Goal: Task Accomplishment & Management: Manage account settings

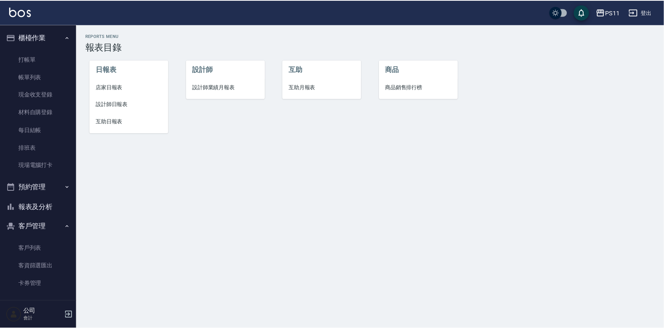
scroll to position [23, 0]
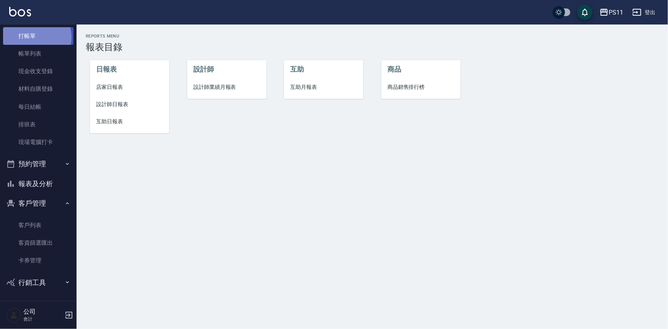
click at [34, 37] on link "打帳單" at bounding box center [38, 36] width 70 height 18
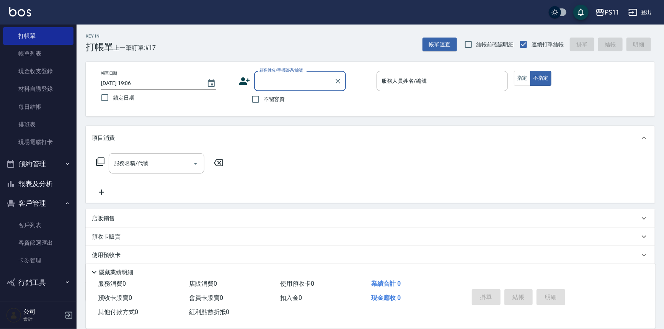
click at [289, 83] on input "顧客姓名/手機號碼/編號" at bounding box center [294, 80] width 73 height 13
drag, startPoint x: 281, startPoint y: 100, endPoint x: 402, endPoint y: 95, distance: 120.7
click at [282, 100] on li "[PERSON_NAME]/0958389522/3206" at bounding box center [300, 100] width 92 height 13
type input "[PERSON_NAME]/0958389522/3206"
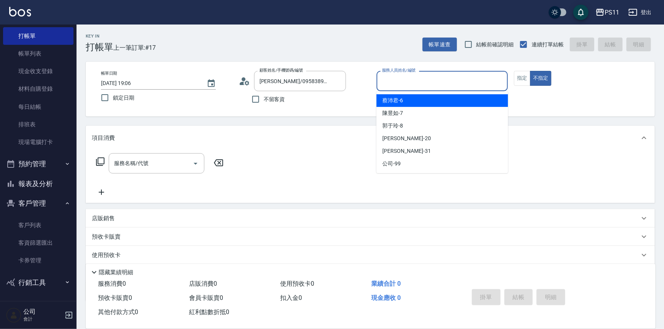
click at [413, 81] on input "服務人員姓名/編號" at bounding box center [442, 80] width 125 height 13
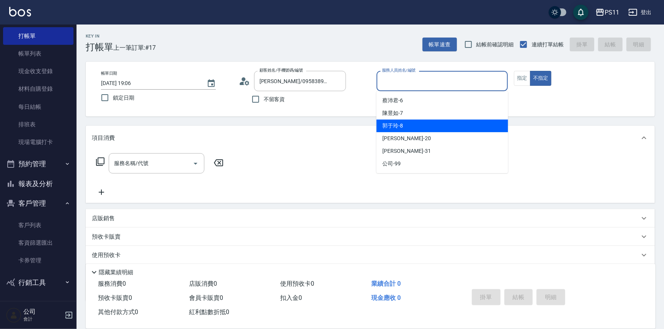
click at [418, 127] on div "[PERSON_NAME]-8" at bounding box center [443, 125] width 132 height 13
type input "郭于玲-8"
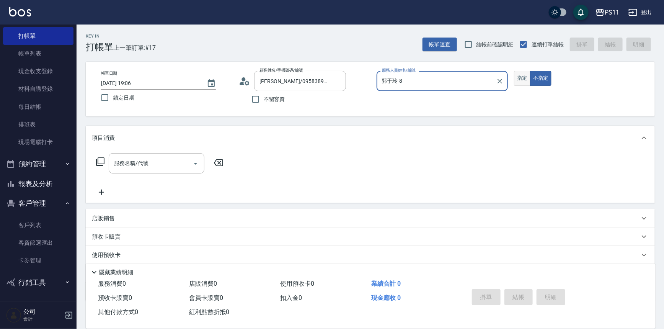
click at [518, 82] on button "指定" at bounding box center [522, 78] width 16 height 15
click at [106, 161] on div "服務名稱/代號 服務名稱/代號" at bounding box center [160, 163] width 136 height 20
click at [104, 162] on icon at bounding box center [100, 161] width 8 height 8
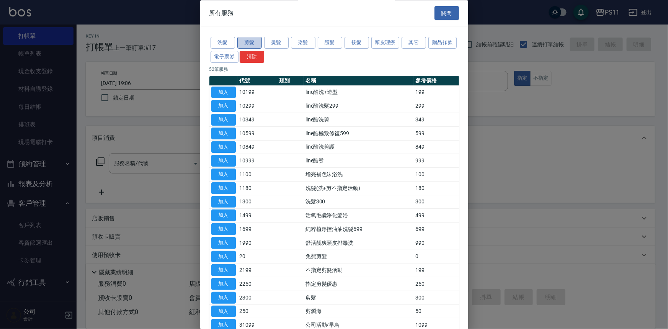
click at [251, 42] on button "剪髮" at bounding box center [249, 43] width 24 height 12
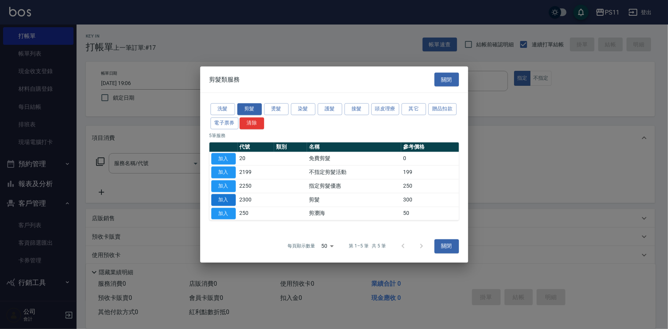
click at [225, 199] on button "加入" at bounding box center [223, 200] width 24 height 12
type input "剪髮(2300)"
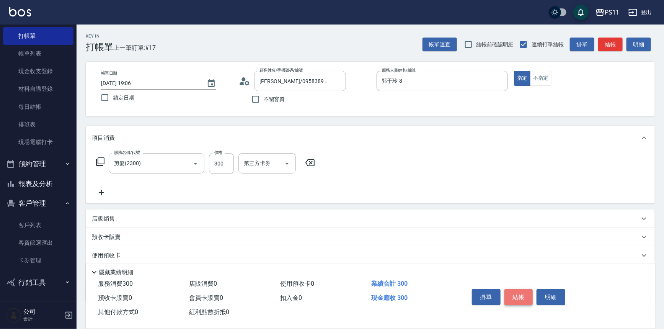
click at [521, 295] on button "結帳" at bounding box center [519, 297] width 29 height 16
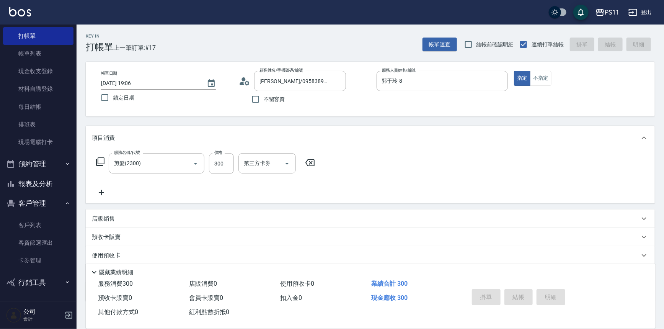
type input "[DATE] 19:07"
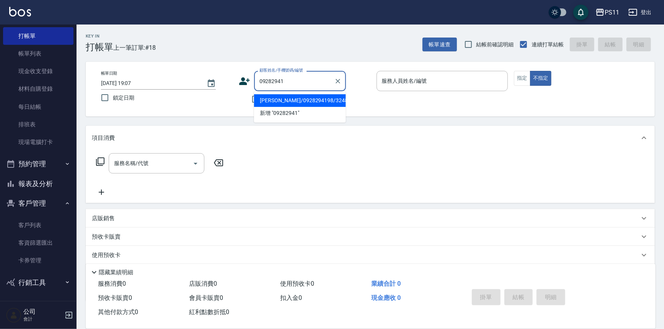
click at [299, 100] on li "[PERSON_NAME]/0928294198/3248" at bounding box center [300, 100] width 92 height 13
type input "[PERSON_NAME]/0928294198/3248"
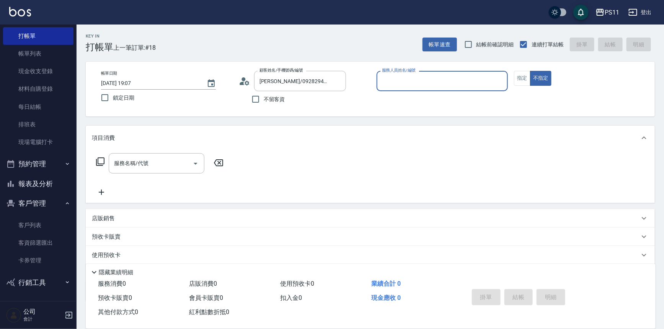
click at [430, 87] on input "服務人員姓名/編號" at bounding box center [442, 80] width 125 height 13
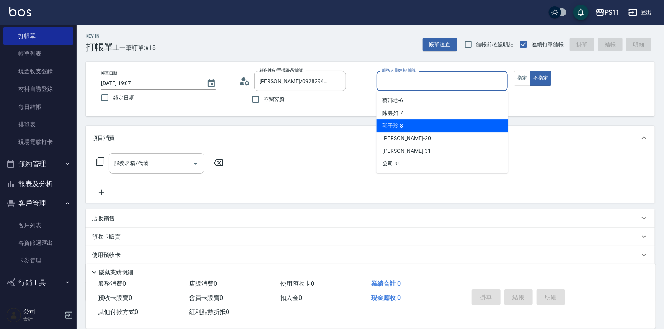
click at [426, 125] on div "[PERSON_NAME]-8" at bounding box center [443, 125] width 132 height 13
type input "郭于玲-8"
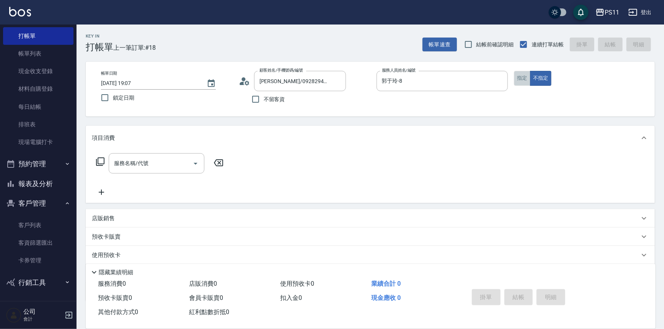
drag, startPoint x: 527, startPoint y: 76, endPoint x: 462, endPoint y: 114, distance: 74.8
click at [529, 72] on button "指定" at bounding box center [522, 78] width 16 height 15
click at [105, 161] on icon at bounding box center [100, 161] width 9 height 9
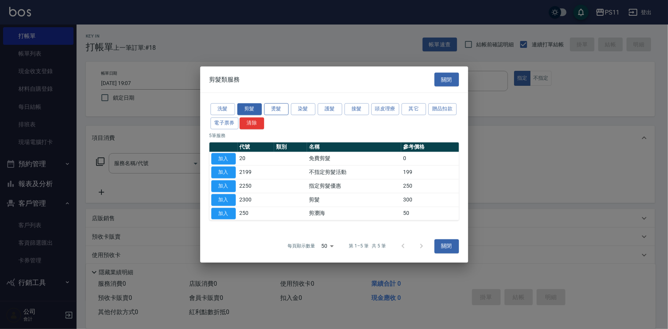
click at [279, 111] on button "燙髮" at bounding box center [276, 109] width 24 height 12
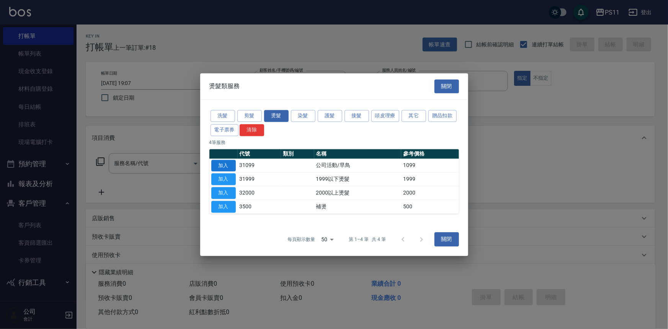
click at [225, 164] on button "加入" at bounding box center [223, 166] width 24 height 12
type input "公司活動/早鳥(31099)"
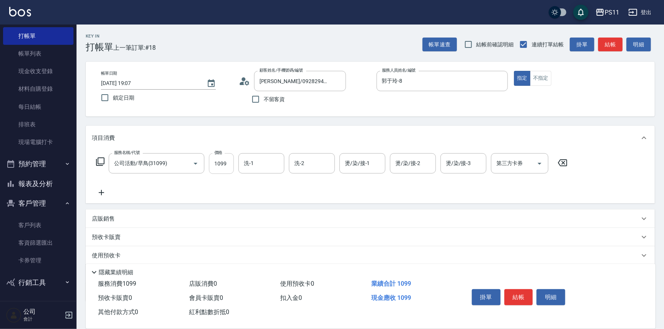
click at [219, 164] on input "1099" at bounding box center [221, 163] width 25 height 21
type input "1499"
type input "2"
type input "郭于玲-8"
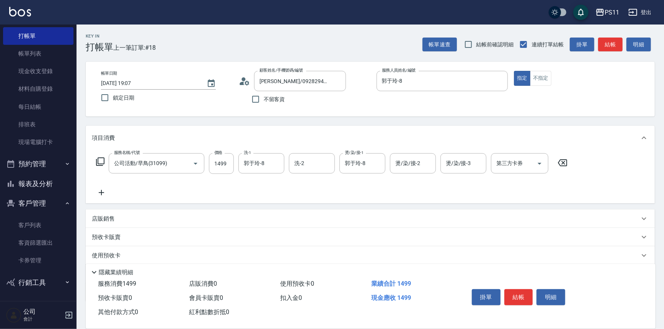
click at [101, 192] on icon at bounding box center [101, 192] width 5 height 5
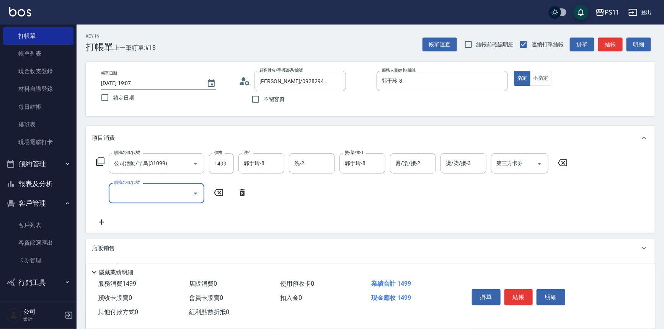
click at [142, 189] on div "服務名稱/代號 服務名稱/代號" at bounding box center [157, 193] width 96 height 20
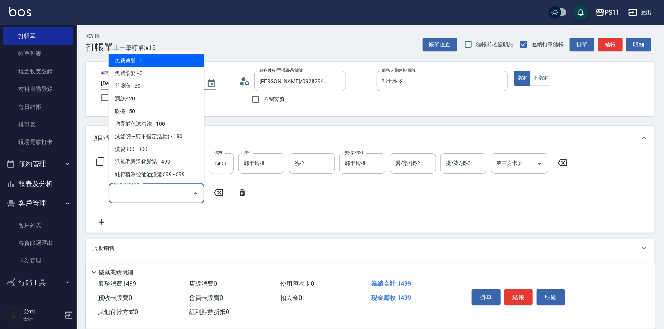
click at [162, 188] on input "服務名稱/代號" at bounding box center [150, 192] width 77 height 13
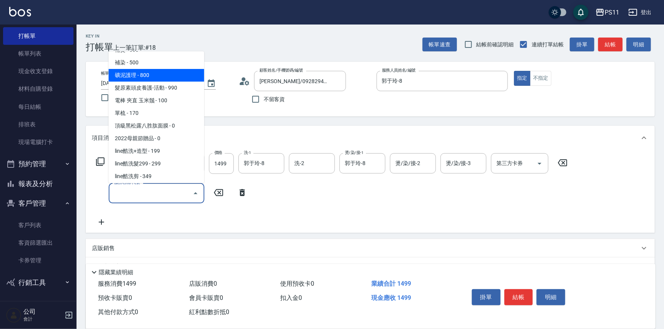
scroll to position [139, 0]
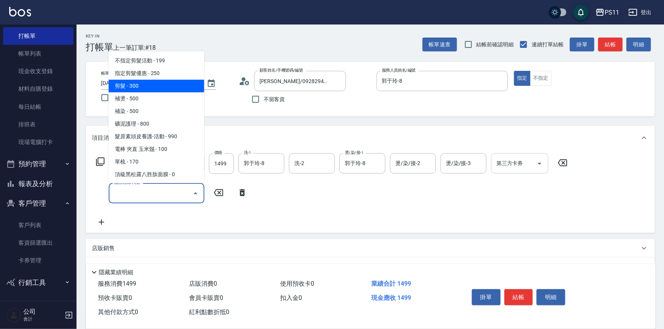
drag, startPoint x: 163, startPoint y: 80, endPoint x: 524, endPoint y: 165, distance: 371.0
click at [167, 80] on span "剪髮 - 300" at bounding box center [157, 86] width 96 height 13
type input "剪髮(2300)"
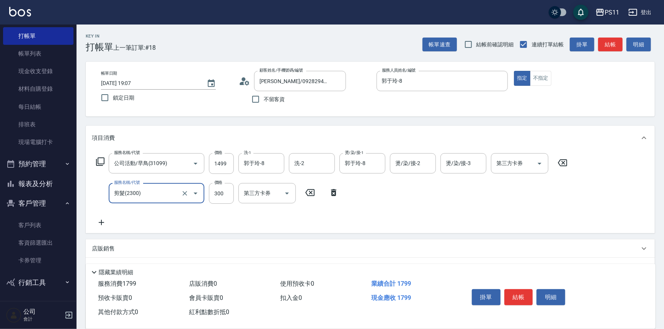
scroll to position [74, 0]
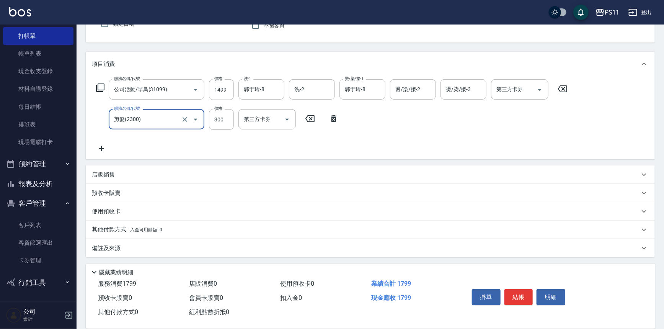
click at [119, 227] on p "其他付款方式 入金可用餘額: 0" at bounding box center [127, 229] width 70 height 8
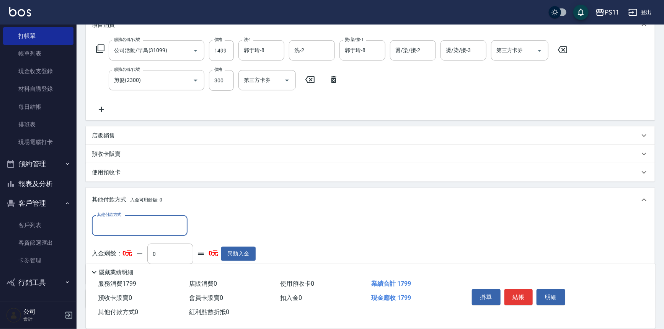
scroll to position [0, 0]
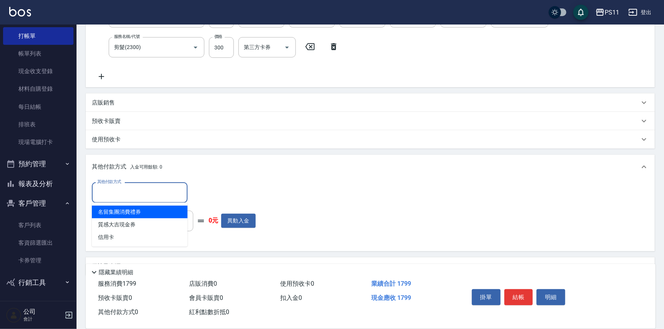
drag, startPoint x: 141, startPoint y: 193, endPoint x: 152, endPoint y: 229, distance: 37.3
click at [141, 193] on input "其他付款方式" at bounding box center [139, 192] width 89 height 13
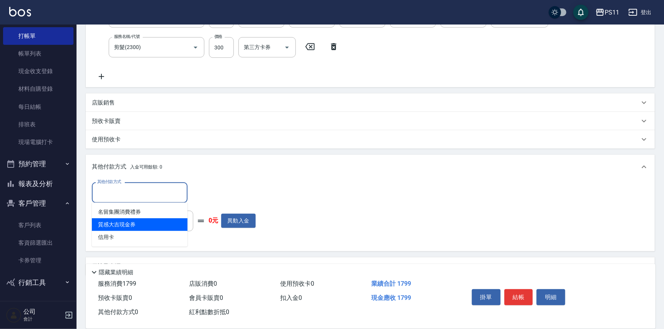
click at [150, 231] on span "信用卡" at bounding box center [140, 237] width 96 height 13
type input "信用卡"
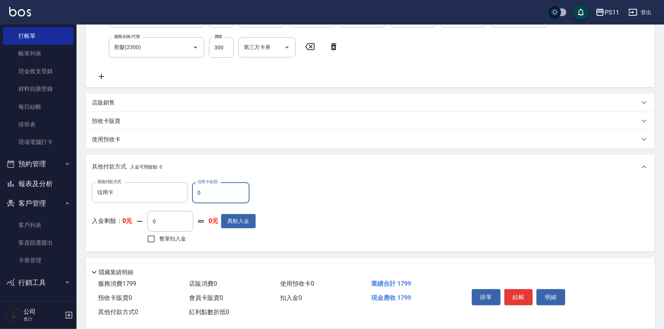
drag, startPoint x: 230, startPoint y: 185, endPoint x: 82, endPoint y: 183, distance: 148.5
click at [82, 183] on div "Key In 打帳單 上一筆訂單:#18 帳單速查 結帳前確認明細 連續打單結帳 掛單 結帳 明細 帳單日期 [DATE] 19:07 鎖定日期 顧客姓名/手…" at bounding box center [371, 113] width 588 height 469
type input "1799"
click at [526, 298] on button "結帳" at bounding box center [519, 297] width 29 height 16
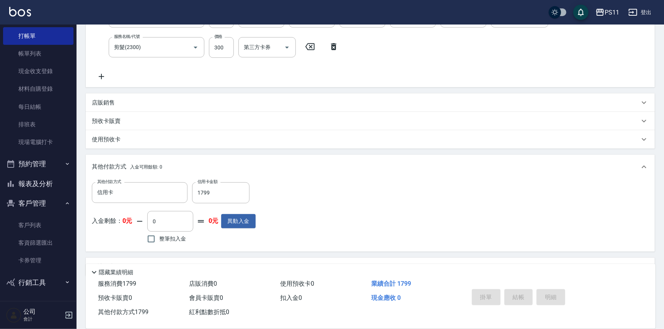
type input "[DATE] 19:35"
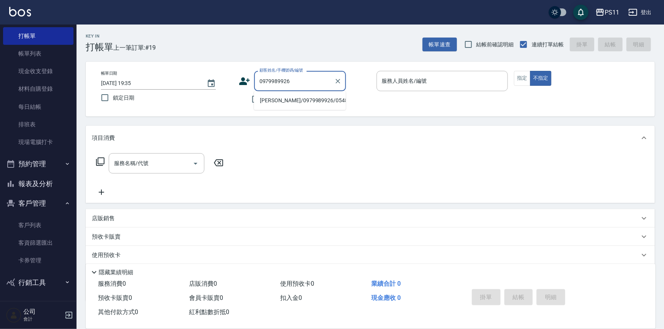
click at [305, 99] on li "[PERSON_NAME]/0979989926/0548" at bounding box center [300, 100] width 92 height 13
type input "[PERSON_NAME]/0979989926/0548"
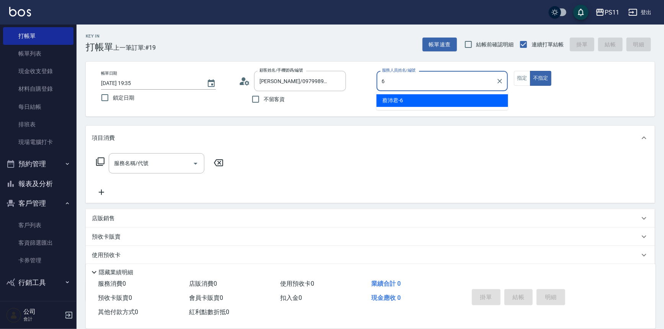
type input "[PERSON_NAME]6"
type button "false"
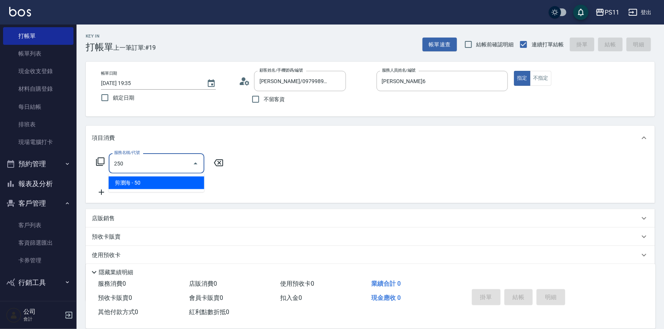
type input "剪瀏海(250)"
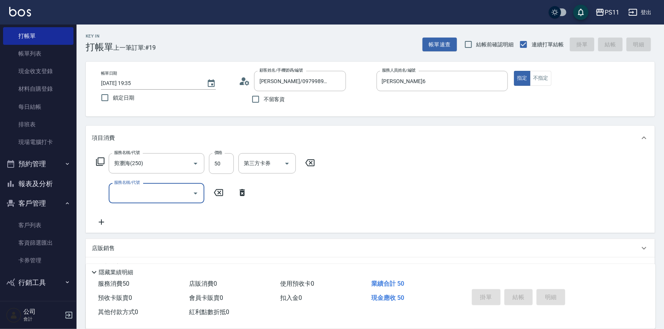
type input "[DATE] 19:43"
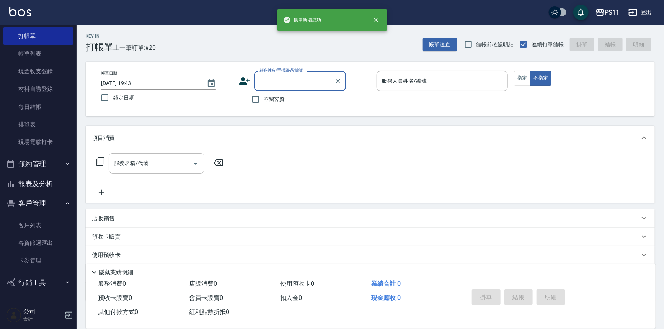
click at [39, 189] on button "報表及分析" at bounding box center [38, 184] width 70 height 20
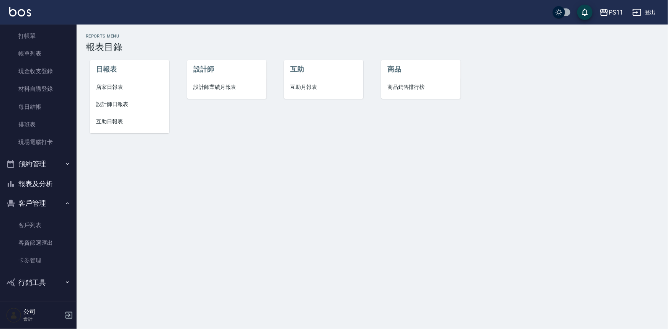
click at [105, 103] on span "設計師日報表" at bounding box center [129, 104] width 67 height 8
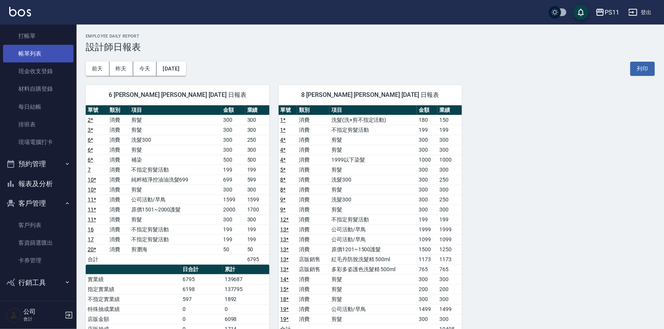
click at [39, 54] on link "帳單列表" at bounding box center [38, 54] width 70 height 18
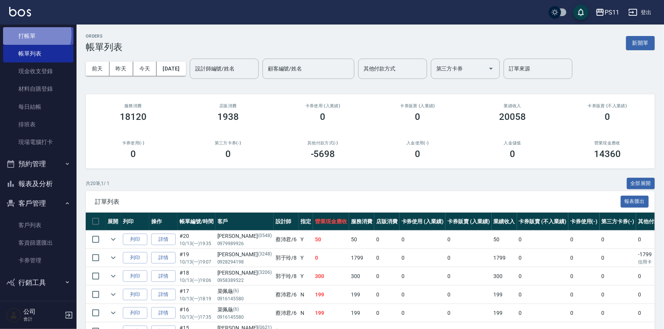
drag, startPoint x: 34, startPoint y: 34, endPoint x: 57, endPoint y: 31, distance: 23.9
click at [34, 34] on link "打帳單" at bounding box center [38, 36] width 70 height 18
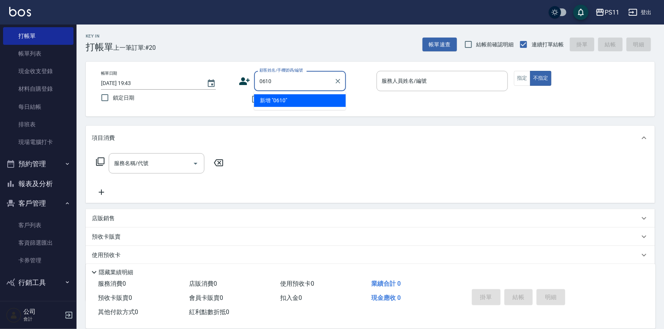
type input "0610"
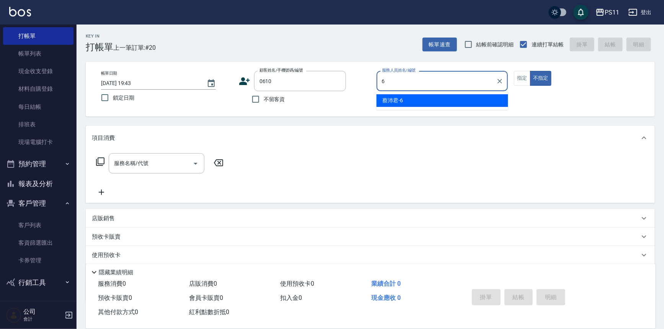
type input "[PERSON_NAME]6"
type button "false"
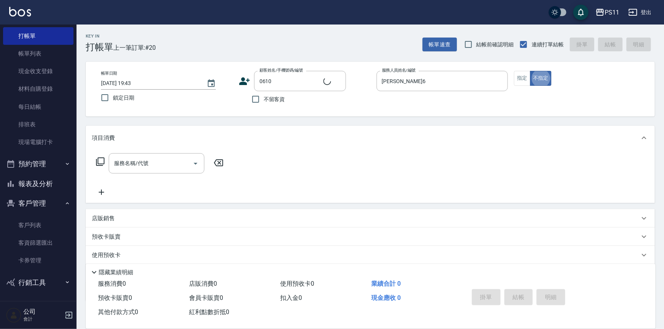
type input "[PERSON_NAME]/0928227845/0610"
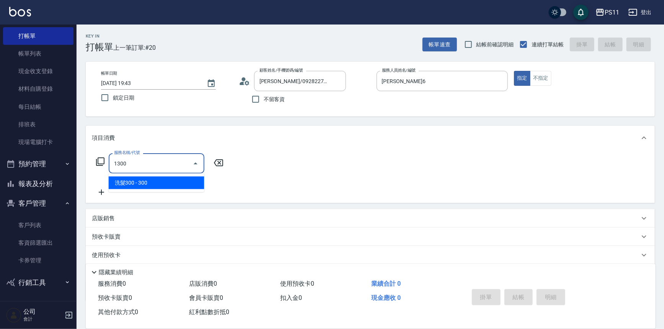
type input "洗髮300(1300)"
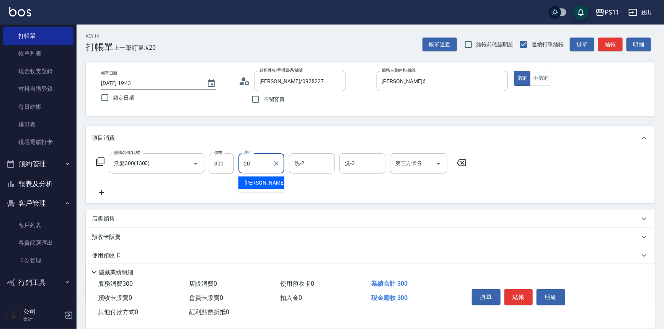
type input "[PERSON_NAME]-20"
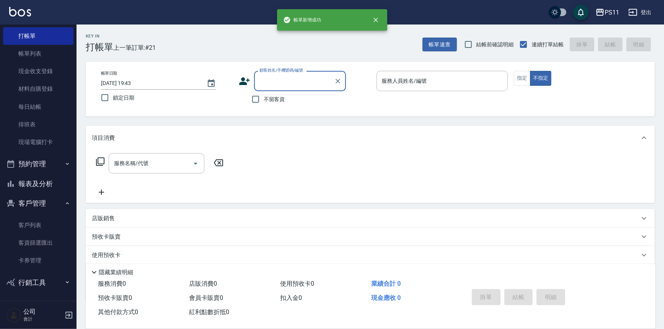
drag, startPoint x: 43, startPoint y: 185, endPoint x: 53, endPoint y: 168, distance: 19.7
click at [44, 183] on button "報表及分析" at bounding box center [38, 184] width 70 height 20
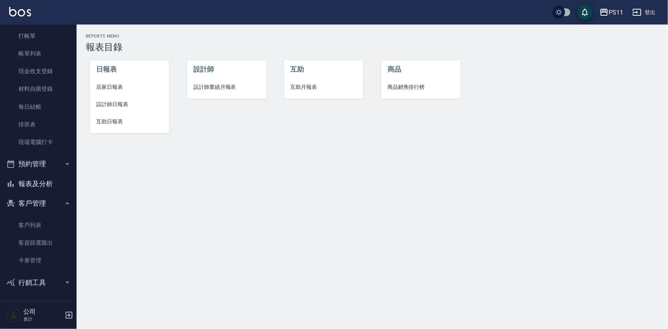
click at [101, 100] on span "設計師日報表" at bounding box center [129, 104] width 67 height 8
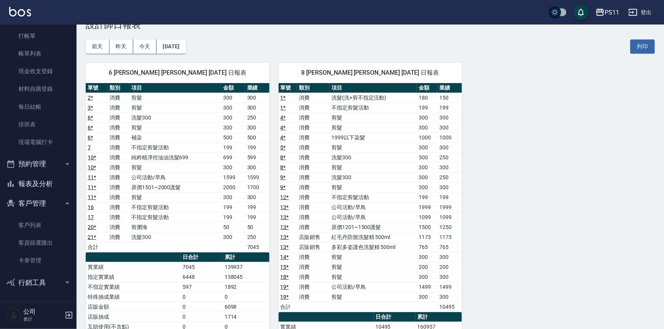
scroll to position [34, 0]
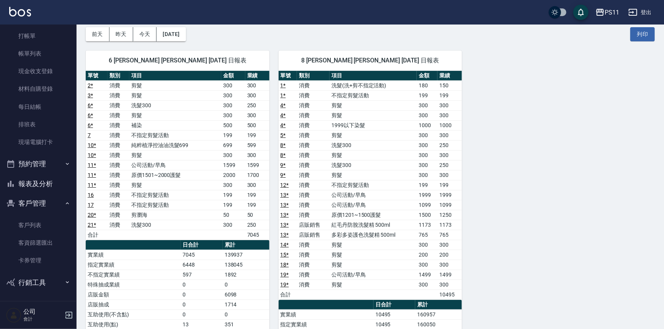
click at [20, 186] on button "報表及分析" at bounding box center [38, 184] width 70 height 20
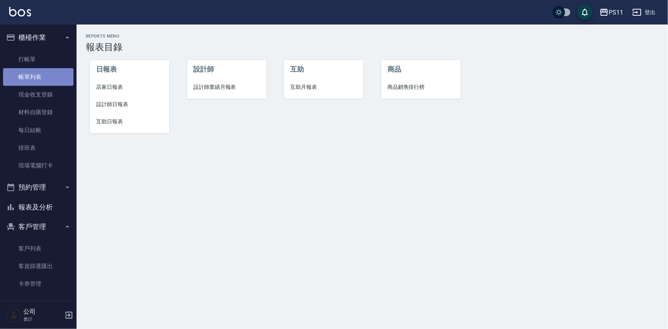
click at [38, 69] on link "帳單列表" at bounding box center [38, 77] width 70 height 18
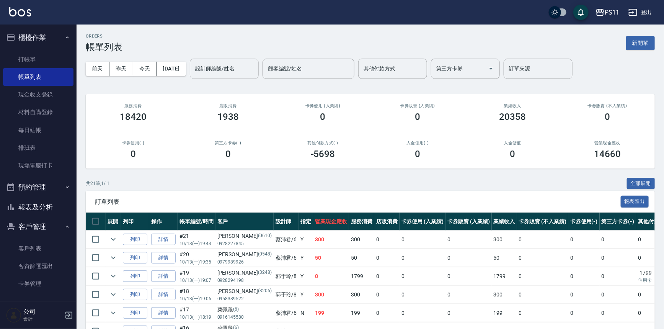
click at [221, 69] on input "設計師編號/姓名" at bounding box center [224, 68] width 62 height 13
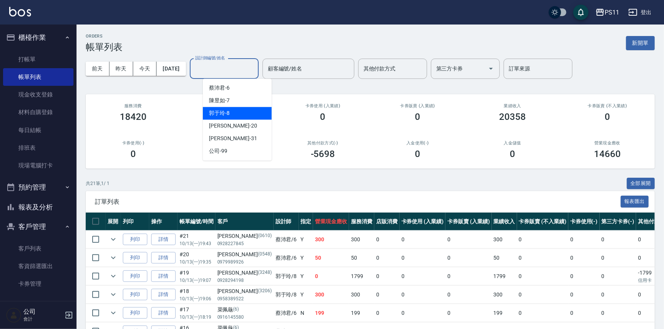
click at [220, 111] on span "[PERSON_NAME]-8" at bounding box center [219, 113] width 21 height 8
type input "郭于玲-8"
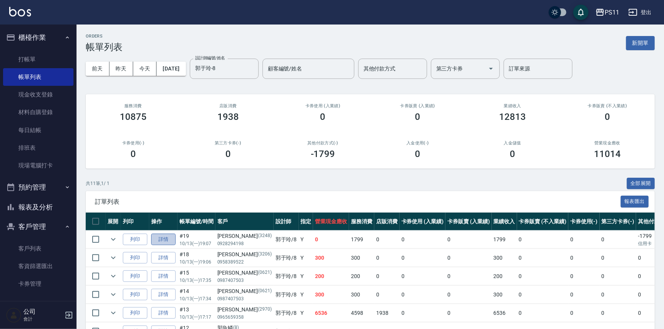
click at [163, 235] on link "詳情" at bounding box center [163, 240] width 24 height 12
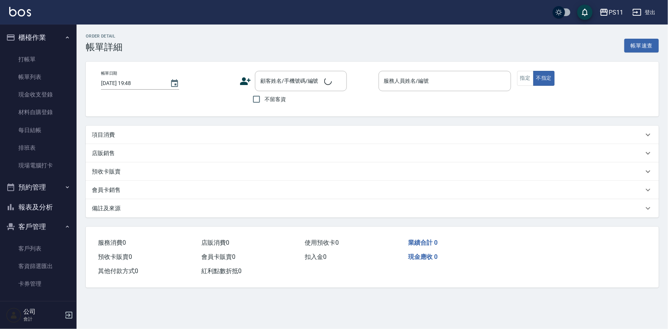
type input "[DATE] 19:07"
type input "郭于玲-8"
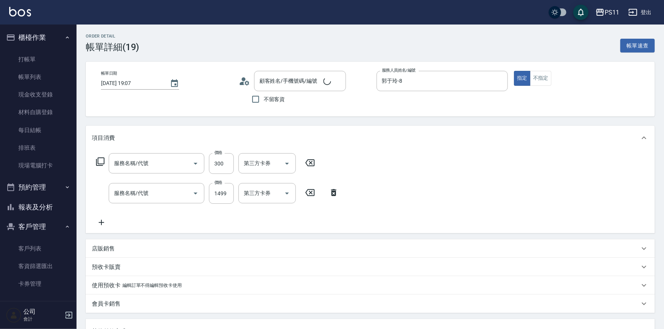
type input "剪髮(2300)"
type input "公司活動/早鳥(31099)"
type input "[PERSON_NAME]/0928294198/3248"
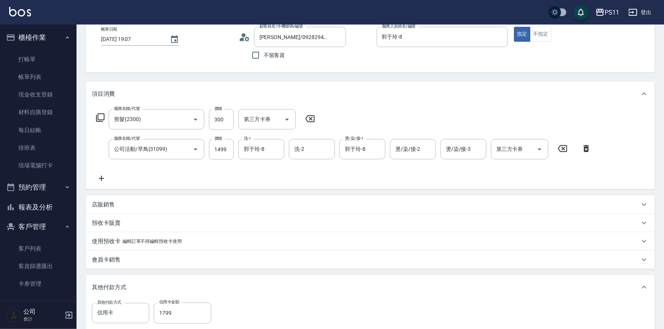
scroll to position [139, 0]
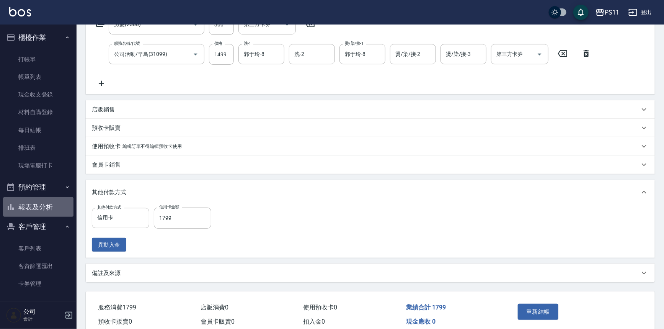
click at [47, 199] on button "報表及分析" at bounding box center [38, 207] width 70 height 20
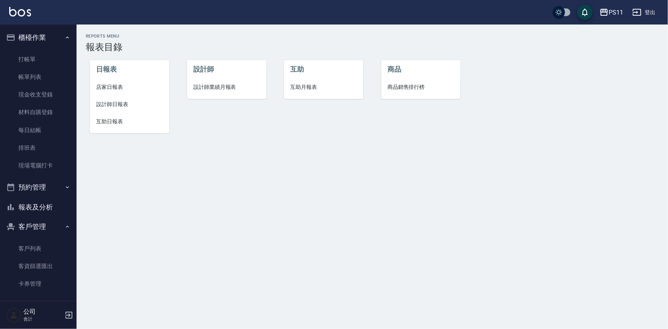
click at [113, 107] on span "設計師日報表" at bounding box center [129, 104] width 67 height 8
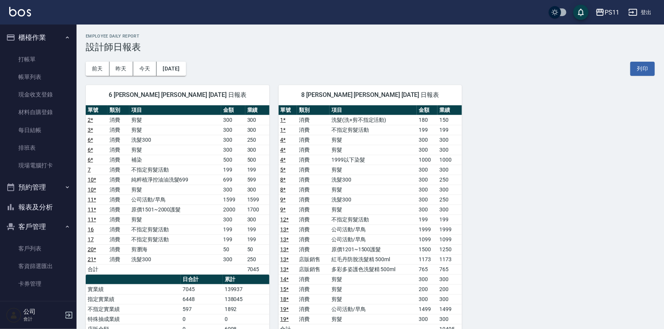
click at [449, 245] on td "1250" at bounding box center [450, 249] width 24 height 10
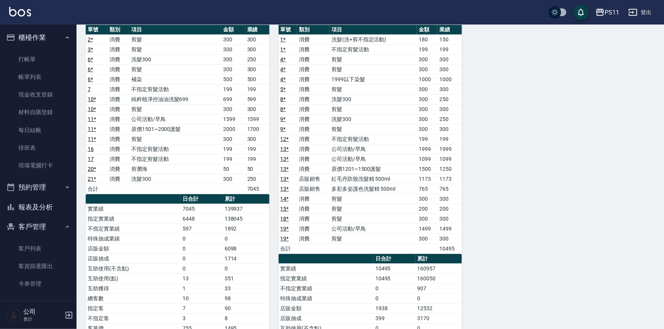
scroll to position [139, 0]
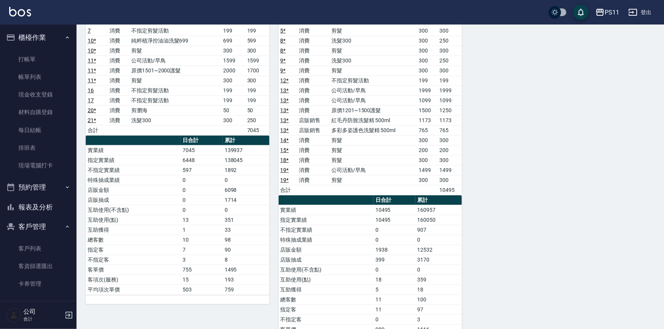
drag, startPoint x: 51, startPoint y: 161, endPoint x: 103, endPoint y: 153, distance: 52.6
click at [51, 161] on link "現場電腦打卡" at bounding box center [38, 166] width 70 height 18
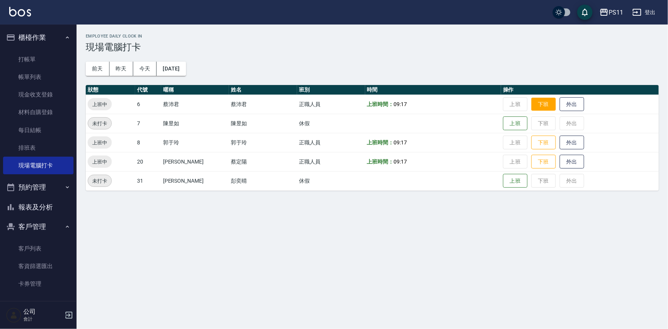
click at [538, 107] on button "下班" at bounding box center [543, 104] width 24 height 13
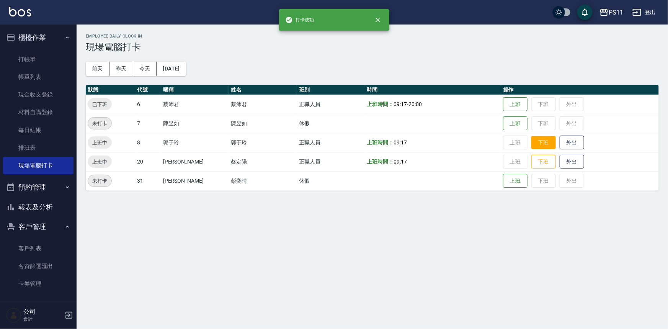
click at [531, 141] on button "下班" at bounding box center [543, 142] width 24 height 13
click at [531, 162] on button "下班" at bounding box center [543, 161] width 24 height 13
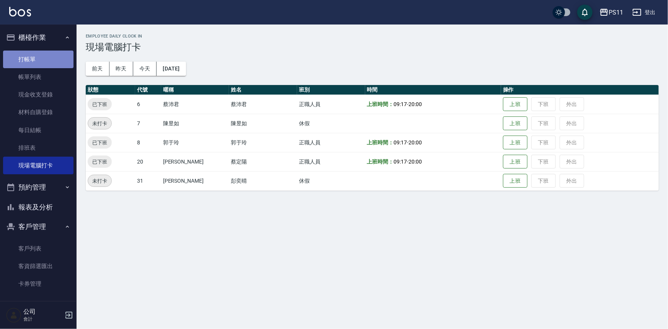
click at [56, 59] on link "打帳單" at bounding box center [38, 60] width 70 height 18
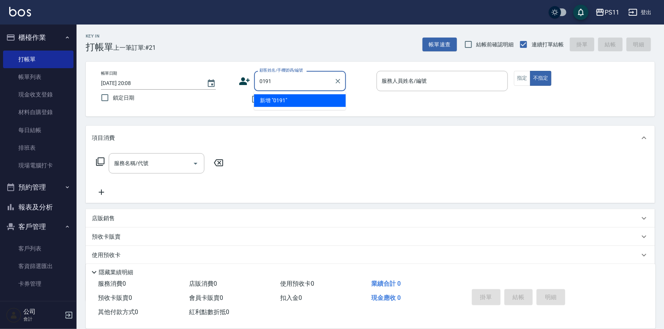
type input "0191"
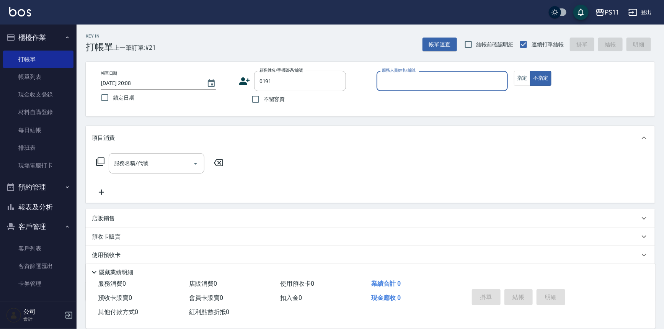
type input "6"
type input "[PERSON_NAME]/0906042686/0191"
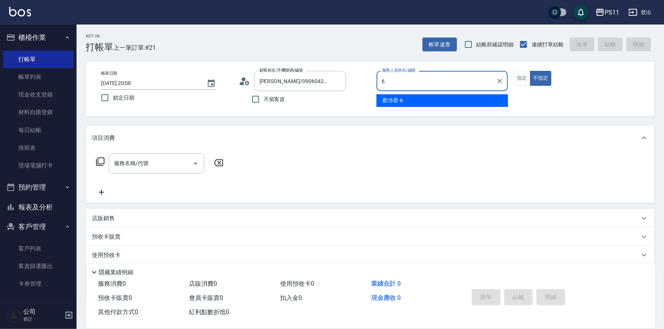
type input "[PERSON_NAME]6"
type button "false"
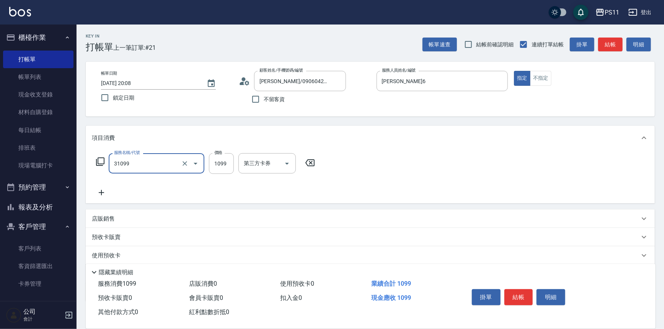
type input "公司活動/早鳥(31099)"
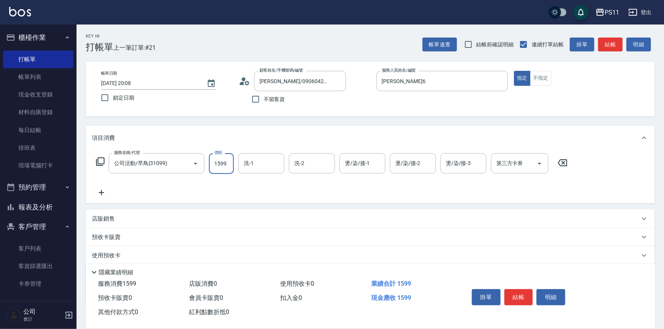
type input "1599"
type input "[PERSON_NAME]-20"
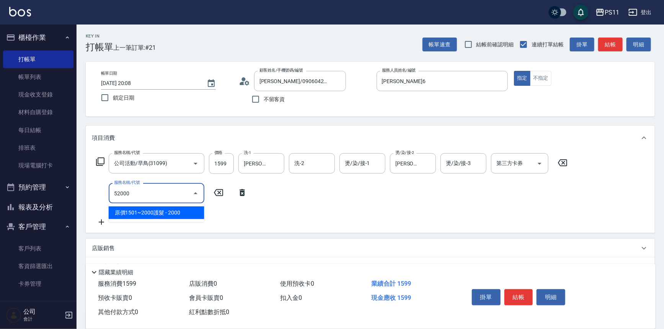
type input "原價1501~2000護髮(52000)"
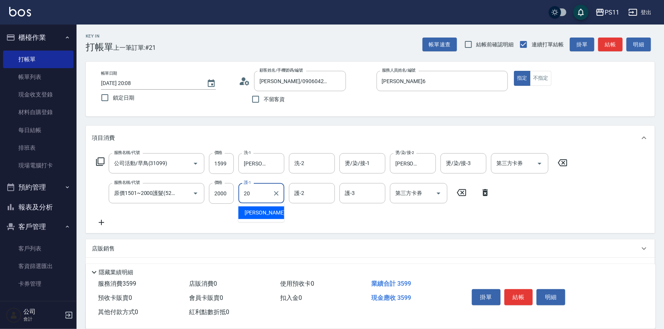
type input "[PERSON_NAME]-20"
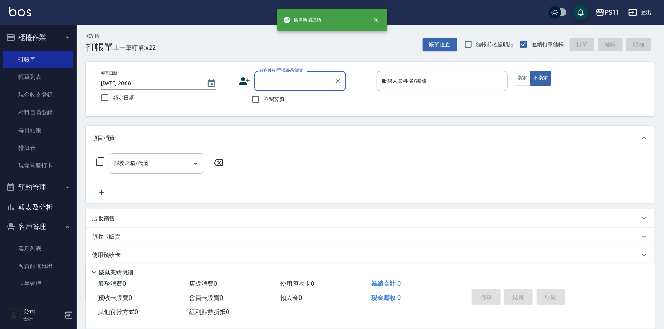
click at [50, 210] on button "報表及分析" at bounding box center [38, 207] width 70 height 20
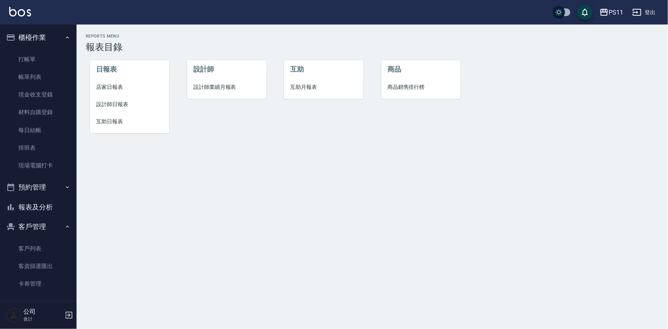
click at [107, 88] on span "店家日報表" at bounding box center [129, 87] width 67 height 8
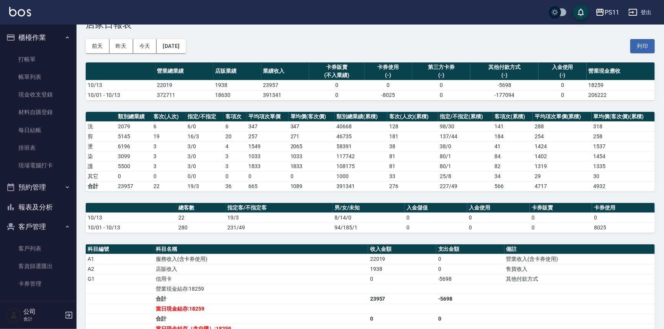
scroll to position [34, 0]
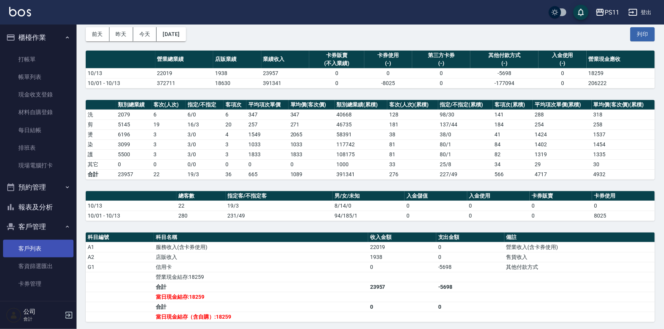
click at [55, 255] on link "客戶列表" at bounding box center [38, 249] width 70 height 18
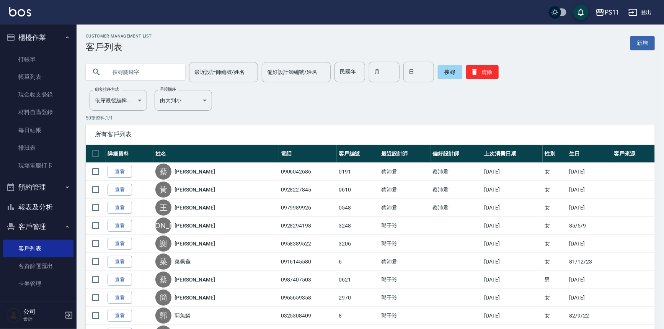
click at [645, 43] on link "新增" at bounding box center [642, 43] width 24 height 14
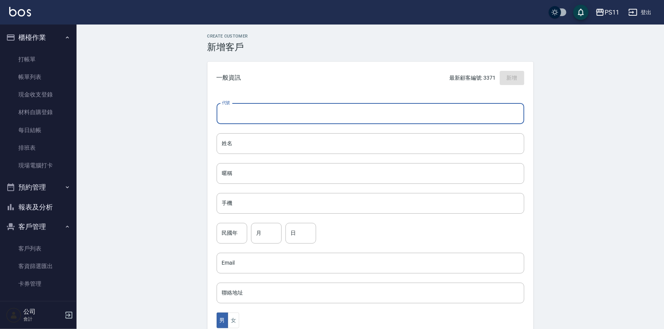
drag, startPoint x: 291, startPoint y: 110, endPoint x: 350, endPoint y: 110, distance: 59.0
click at [291, 110] on input "代號" at bounding box center [371, 113] width 308 height 21
type input "3374"
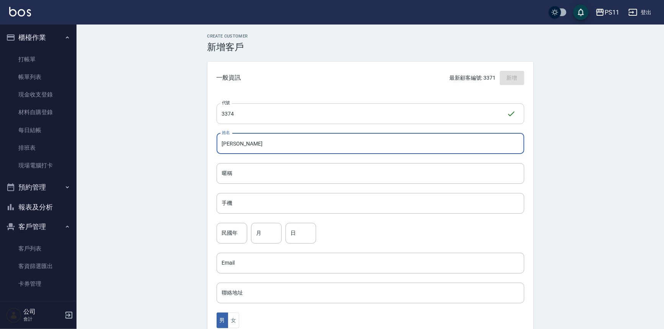
type input "[PERSON_NAME]"
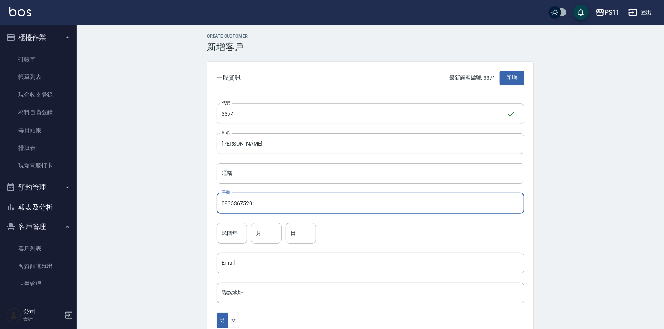
type input "0935367520"
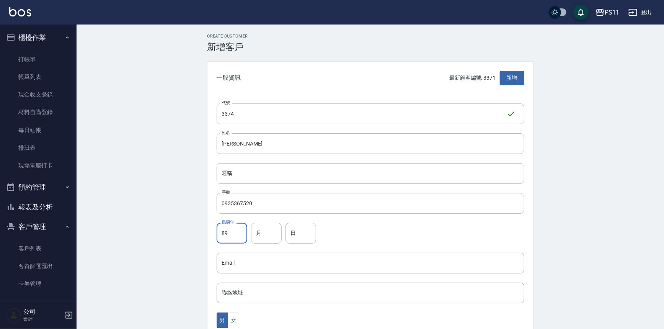
type input "89"
type input "1"
type input "30"
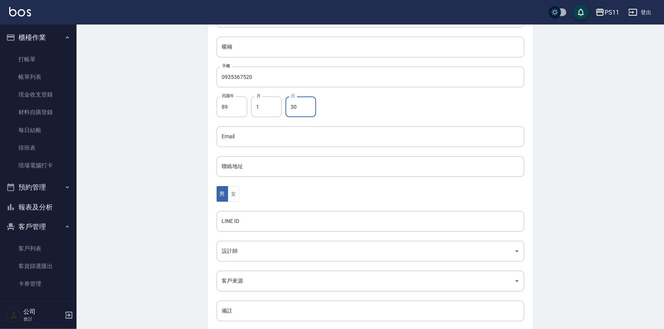
scroll to position [139, 0]
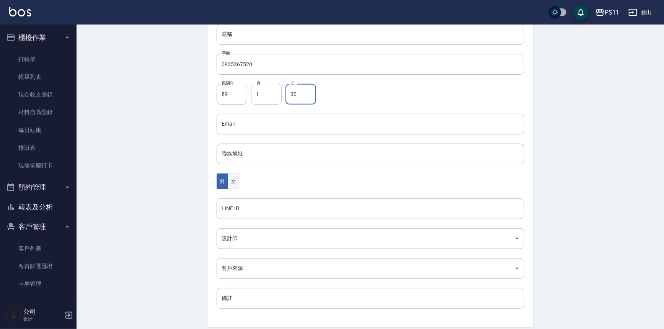
click at [236, 180] on button "女" at bounding box center [233, 181] width 11 height 16
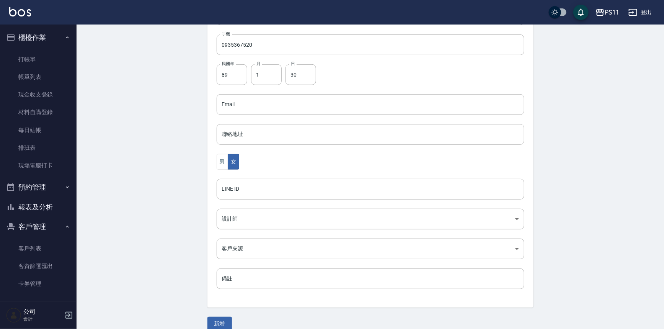
scroll to position [169, 0]
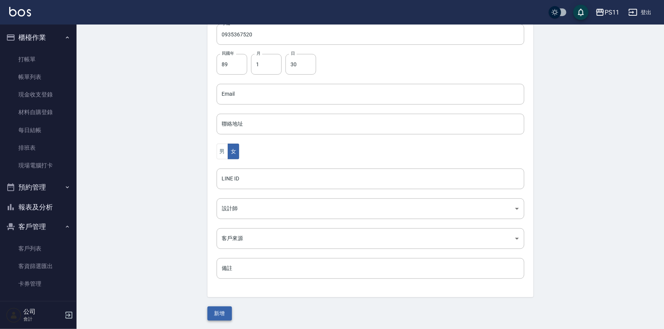
click at [218, 311] on button "新增" at bounding box center [219, 313] width 24 height 14
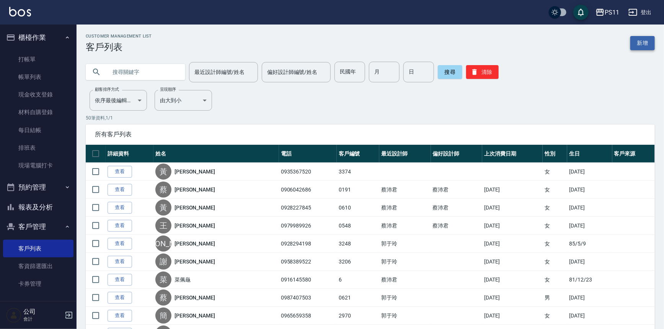
click at [645, 44] on link "新增" at bounding box center [642, 43] width 24 height 14
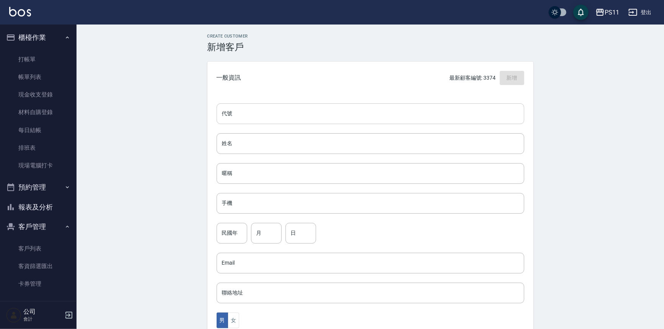
click at [290, 112] on input "代號" at bounding box center [371, 113] width 308 height 21
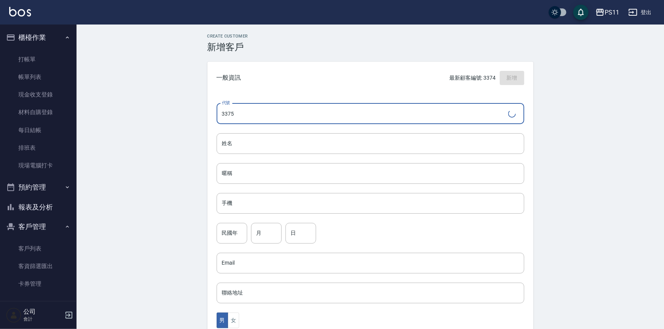
type input "3375"
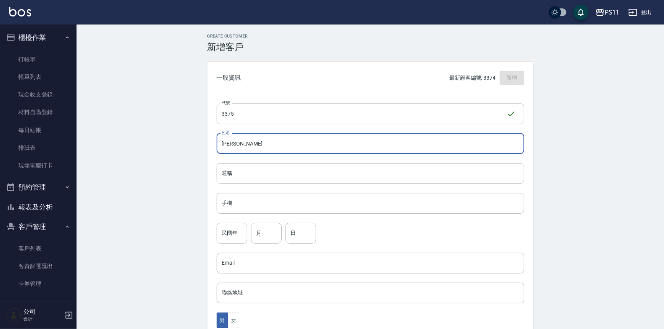
type input "[PERSON_NAME]"
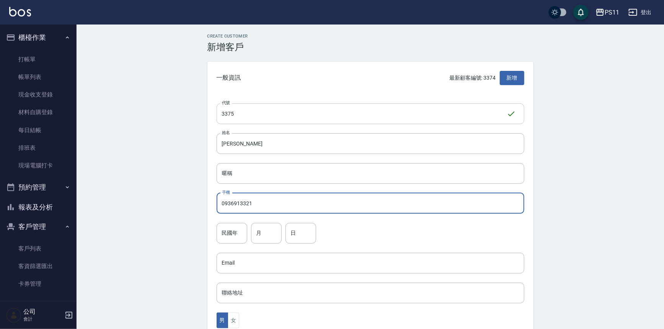
type input "0936913321"
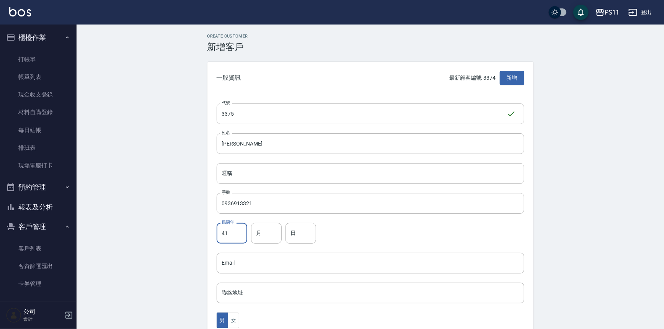
type input "41"
type input "12"
type input "2"
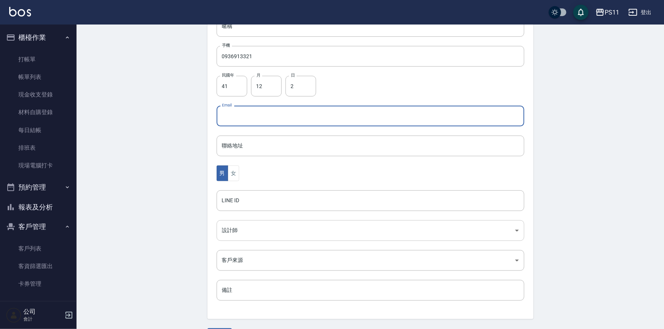
scroll to position [169, 0]
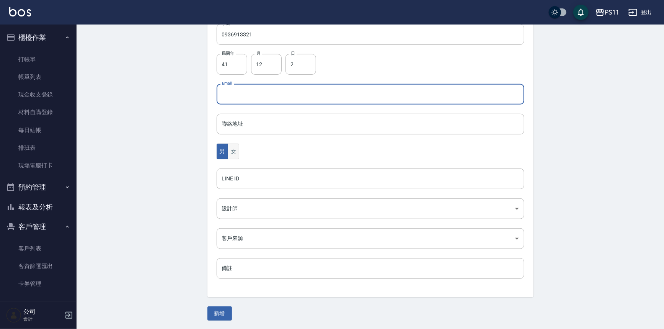
click at [237, 154] on button "女" at bounding box center [233, 152] width 11 height 16
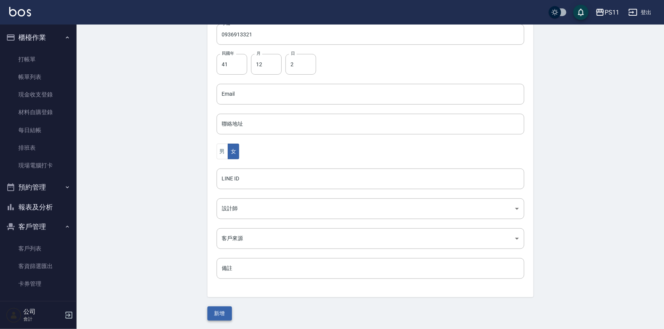
click at [225, 307] on button "新增" at bounding box center [219, 313] width 24 height 14
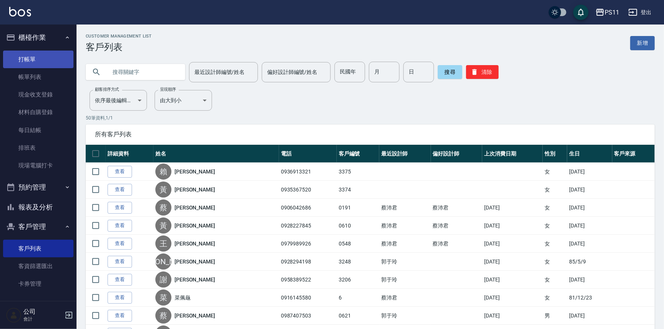
click at [34, 54] on link "打帳單" at bounding box center [38, 60] width 70 height 18
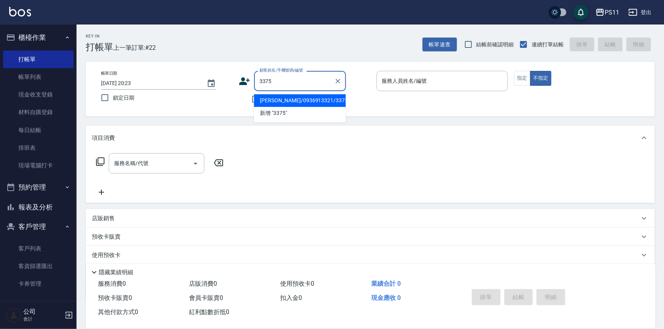
type input "[PERSON_NAME]/0936913321/3375"
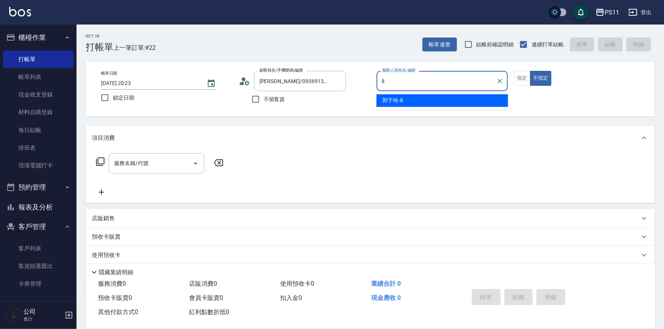
type input "郭于玲-8"
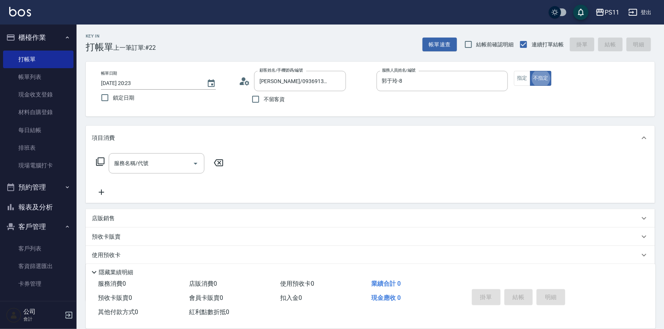
type button "false"
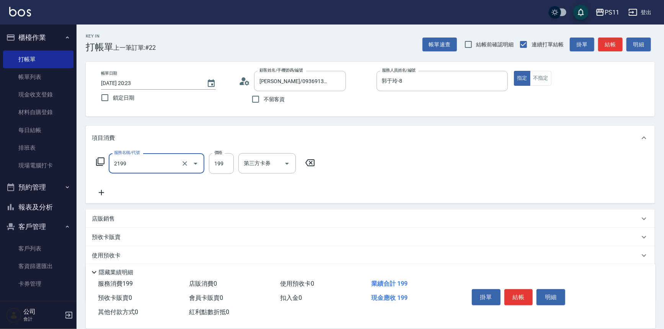
type input "不指定剪髮活動(2199)"
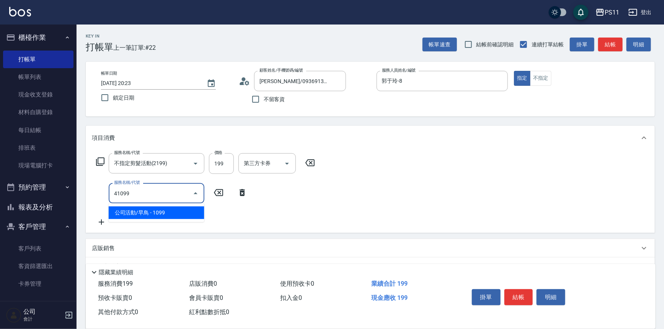
type input "公司活動/早鳥(41099)"
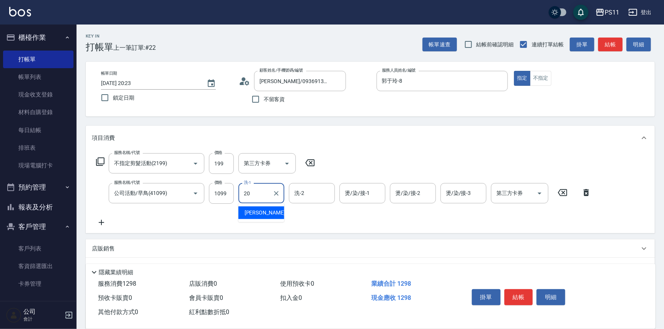
type input "[PERSON_NAME]-20"
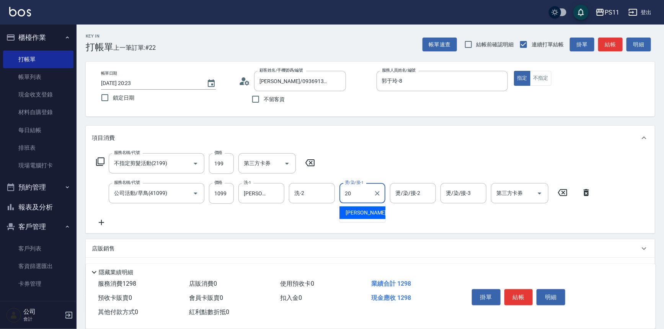
type input "[PERSON_NAME]-20"
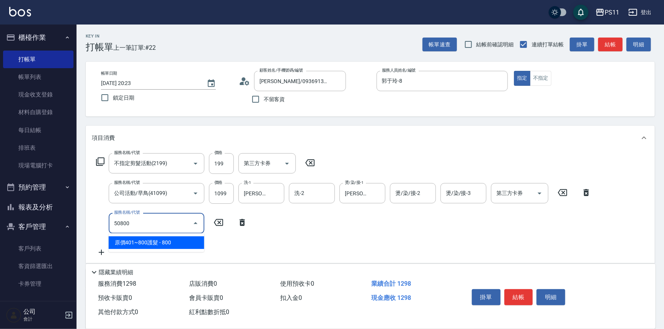
type input "原價401~800護髮(50800)"
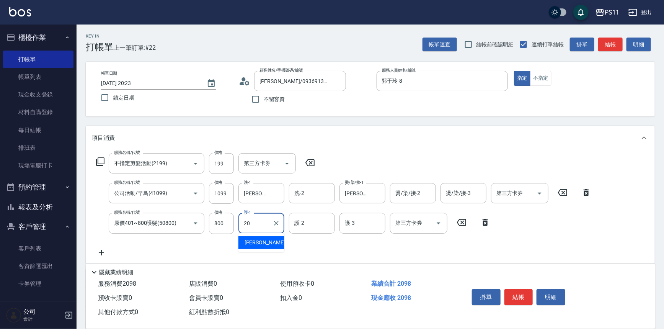
type input "[PERSON_NAME]-20"
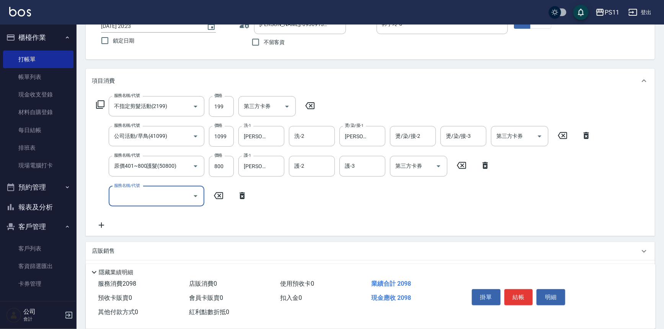
scroll to position [134, 0]
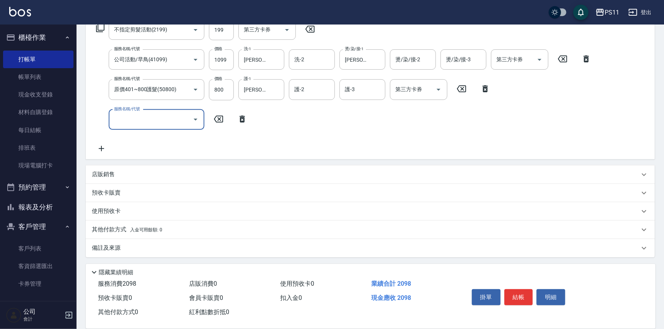
click at [110, 224] on div "其他付款方式 入金可用餘額: 0" at bounding box center [370, 229] width 569 height 18
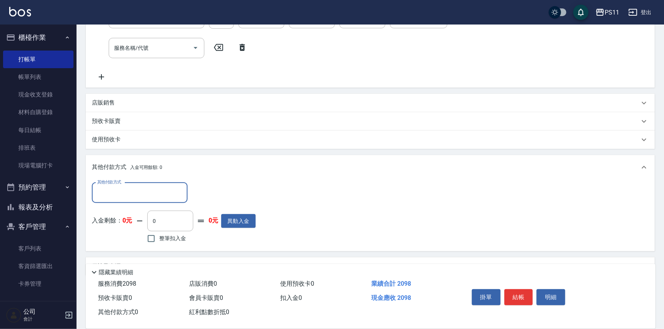
scroll to position [206, 0]
click at [162, 190] on input "其他付款方式" at bounding box center [139, 192] width 89 height 13
click at [170, 236] on span "信用卡" at bounding box center [140, 236] width 96 height 13
type input "信用卡"
drag, startPoint x: 209, startPoint y: 193, endPoint x: 187, endPoint y: 198, distance: 22.3
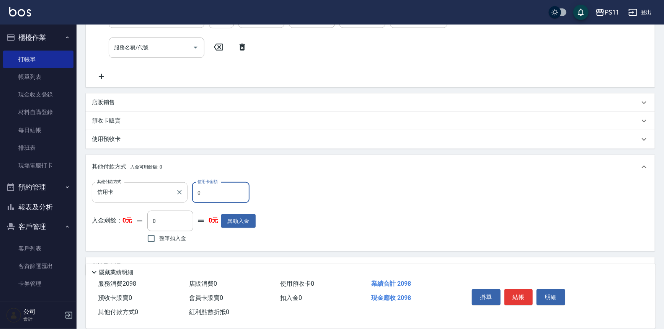
click at [187, 198] on div "其他付款方式 信用卡 其他付款方式 信用卡金額 0 信用卡金額" at bounding box center [174, 192] width 164 height 21
type input "2098"
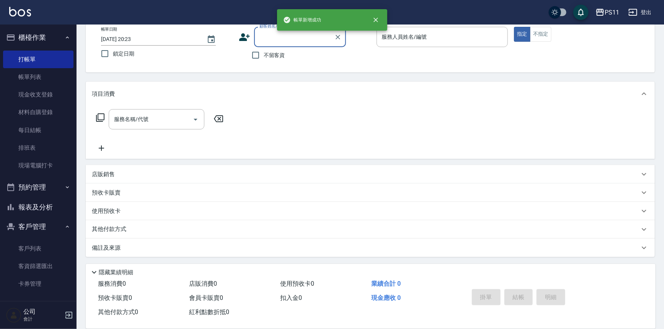
scroll to position [0, 0]
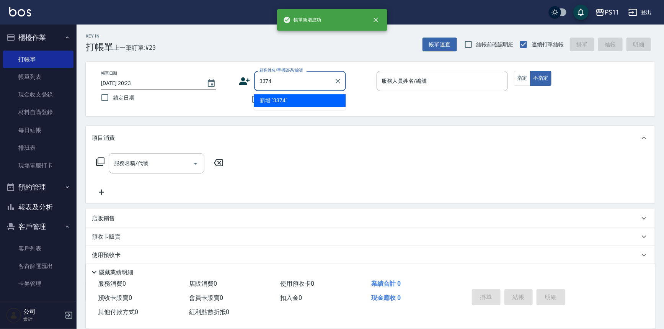
type input "3374"
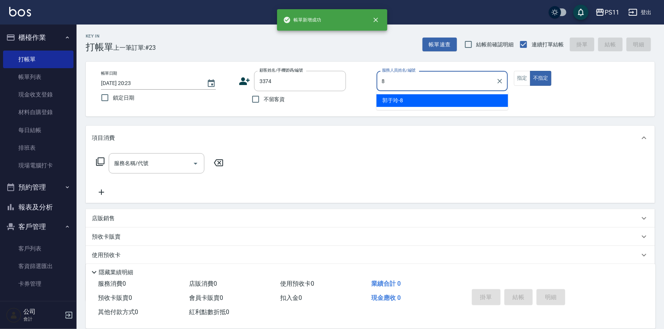
type input "郭于玲-8"
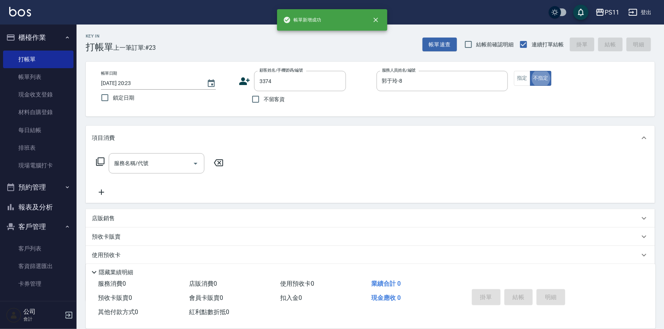
type input "[PERSON_NAME]/0935367520/3374"
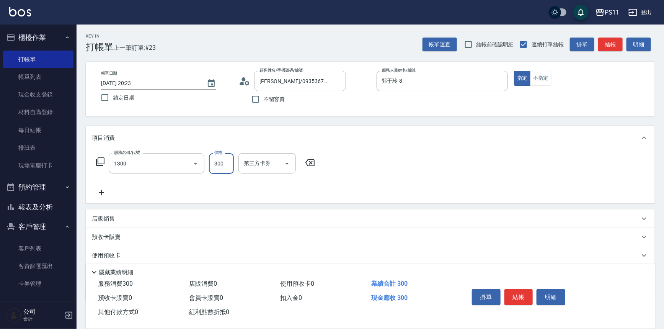
type input "洗髮300(1300)"
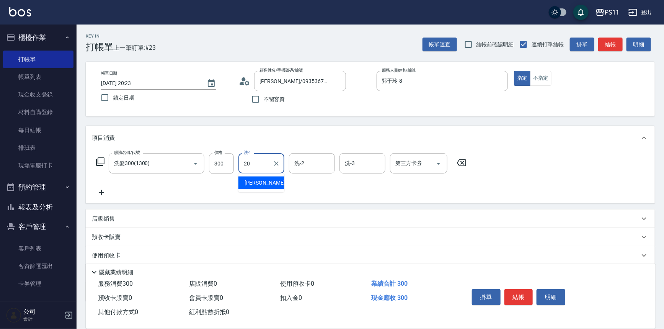
type input "[PERSON_NAME]-20"
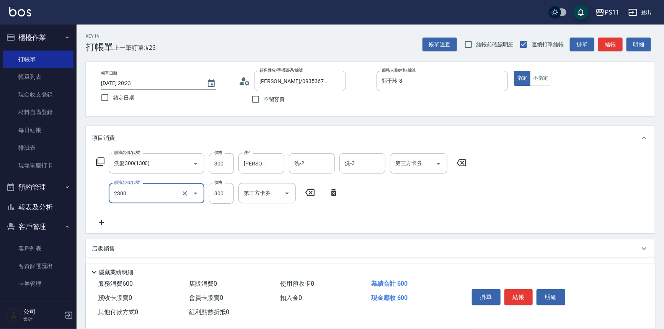
type input "剪髮(2300)"
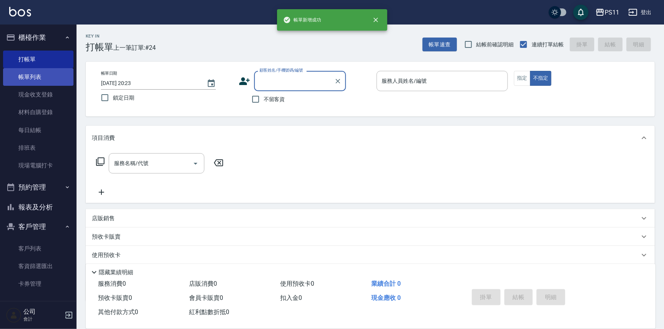
click at [38, 78] on link "帳單列表" at bounding box center [38, 77] width 70 height 18
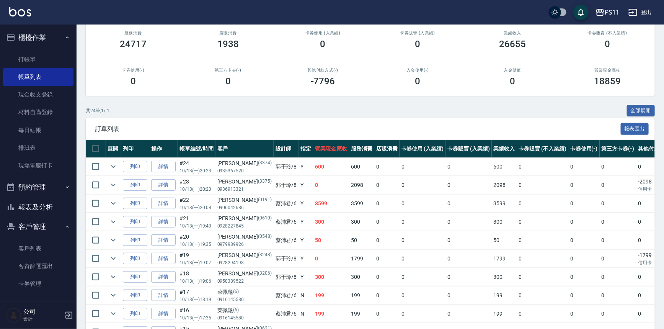
scroll to position [104, 0]
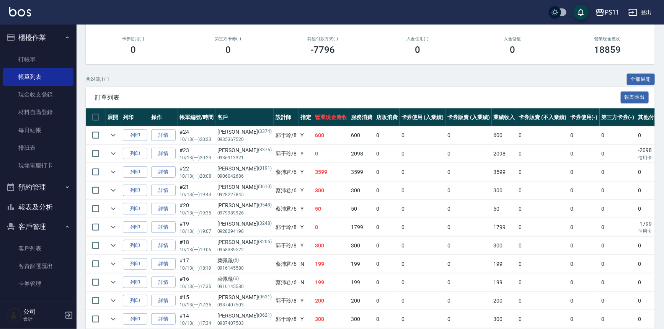
click at [28, 210] on button "報表及分析" at bounding box center [38, 207] width 70 height 20
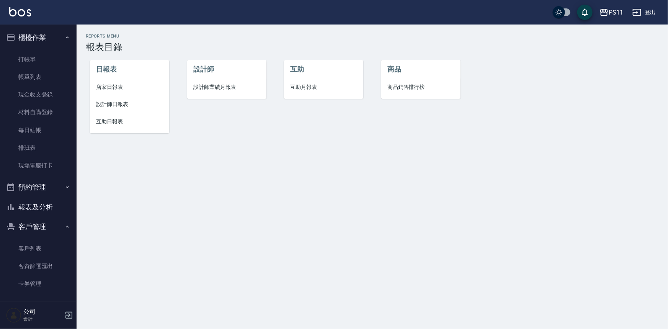
click at [119, 93] on li "店家日報表" at bounding box center [129, 86] width 79 height 17
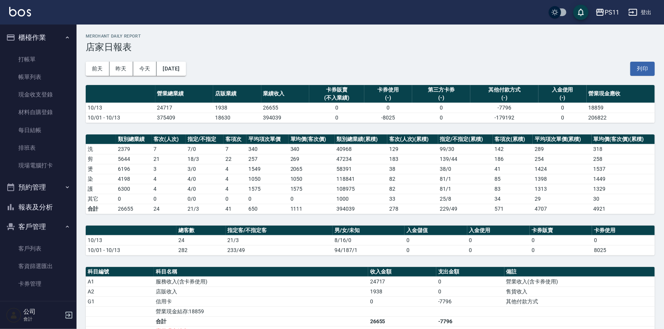
scroll to position [34, 0]
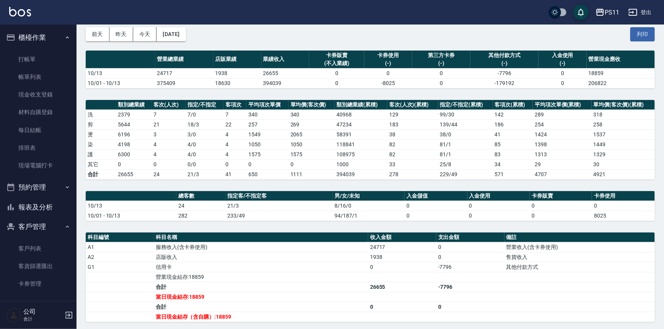
click at [50, 204] on button "報表及分析" at bounding box center [38, 207] width 70 height 20
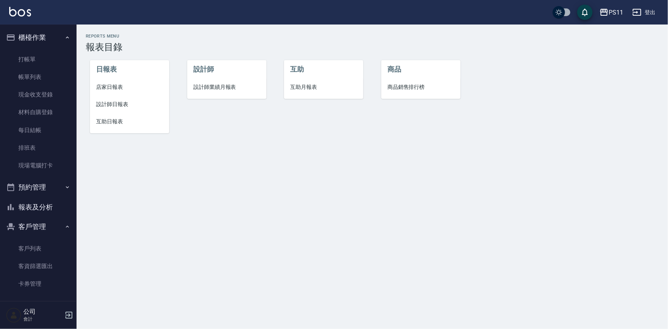
click at [115, 103] on span "設計師日報表" at bounding box center [129, 104] width 67 height 8
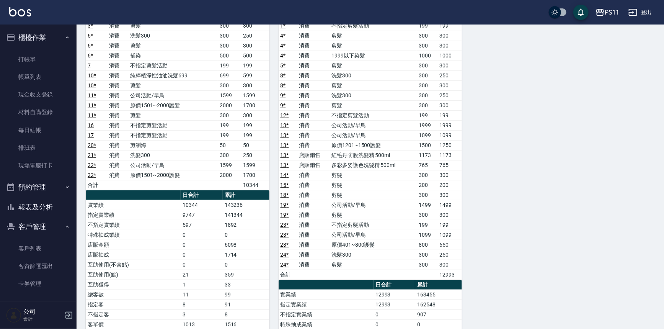
scroll to position [139, 0]
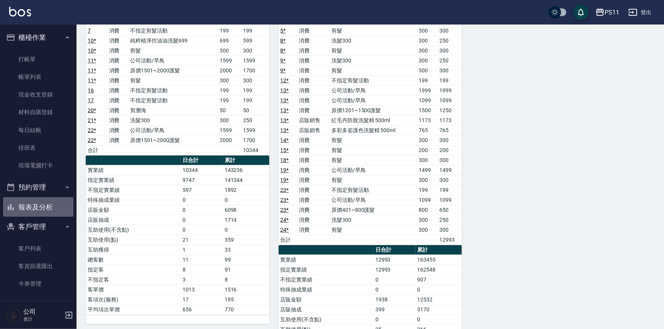
click at [59, 206] on button "報表及分析" at bounding box center [38, 207] width 70 height 20
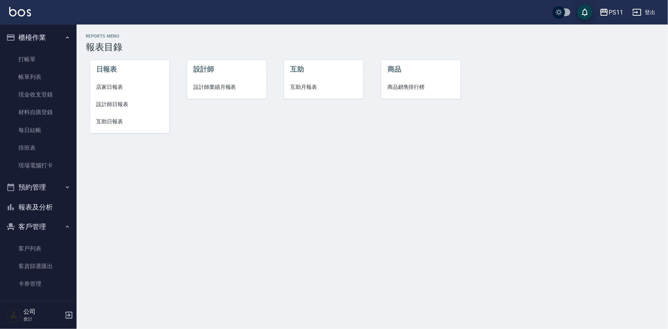
click at [121, 89] on span "店家日報表" at bounding box center [129, 87] width 67 height 8
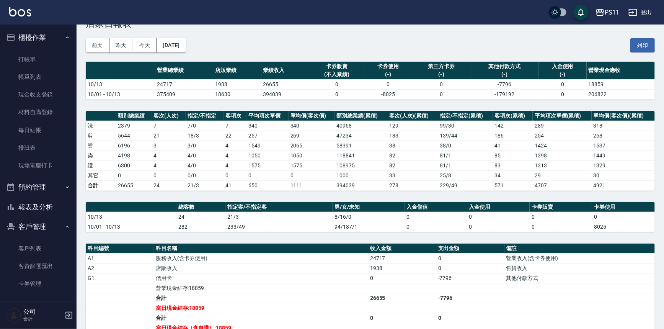
scroll to position [34, 0]
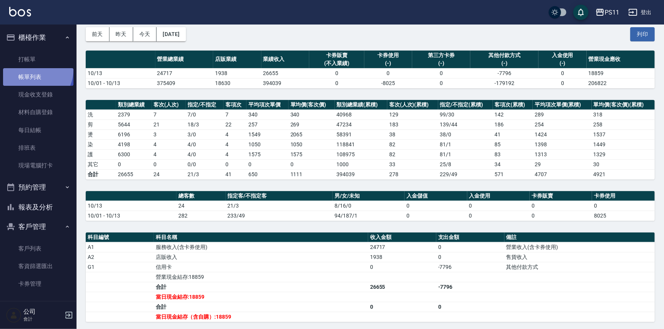
click at [33, 70] on link "帳單列表" at bounding box center [38, 77] width 70 height 18
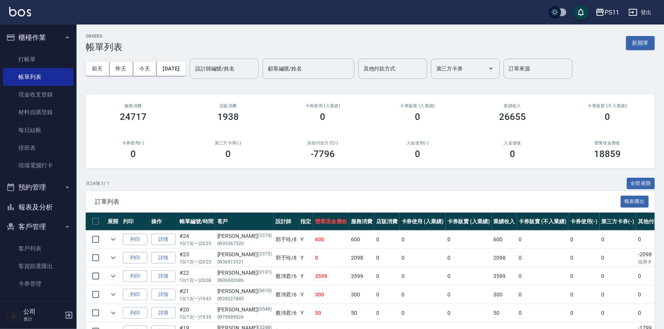
click at [229, 65] on input "設計師編號/姓名" at bounding box center [224, 68] width 62 height 13
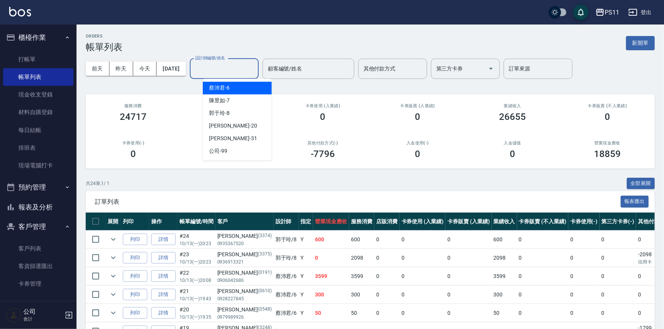
click at [243, 88] on div "[PERSON_NAME]6" at bounding box center [237, 88] width 69 height 13
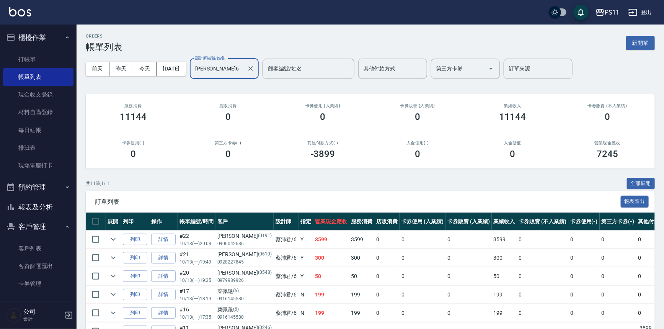
click at [244, 70] on input "[PERSON_NAME]6" at bounding box center [218, 68] width 51 height 13
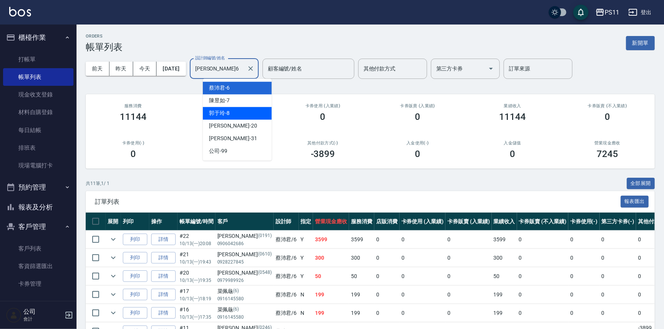
click at [254, 110] on div "[PERSON_NAME]-8" at bounding box center [237, 113] width 69 height 13
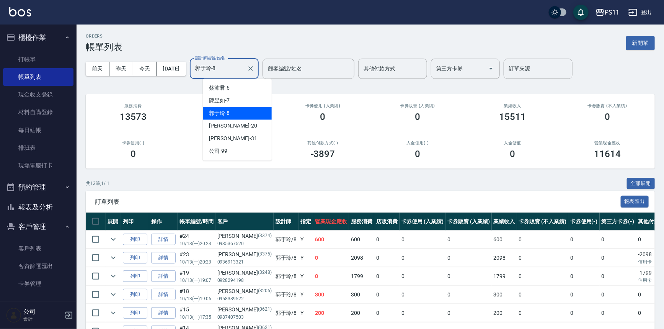
click at [218, 65] on input "郭于玲-8" at bounding box center [218, 68] width 51 height 13
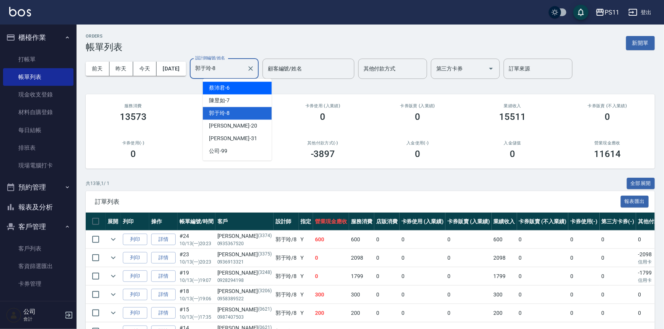
click at [244, 84] on div "[PERSON_NAME]6" at bounding box center [237, 88] width 69 height 13
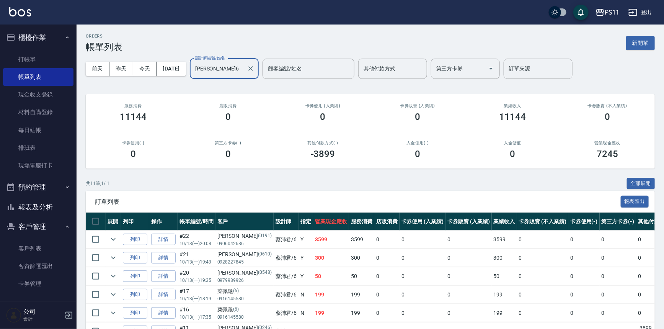
click at [226, 62] on input "[PERSON_NAME]6" at bounding box center [218, 68] width 51 height 13
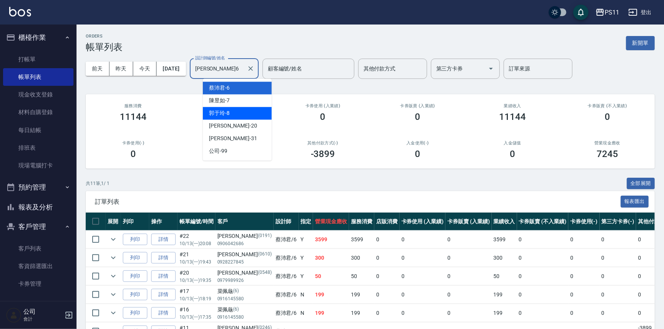
click at [260, 116] on div "[PERSON_NAME]-8" at bounding box center [237, 113] width 69 height 13
type input "郭于玲-8"
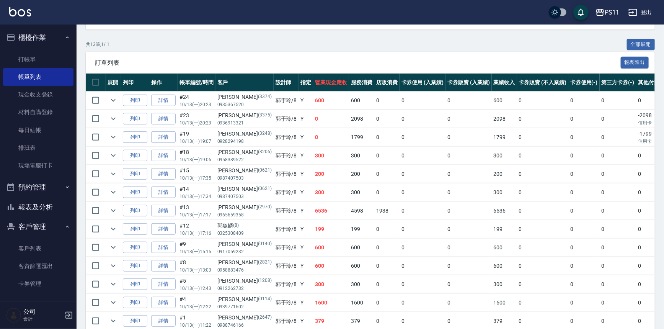
scroll to position [174, 0]
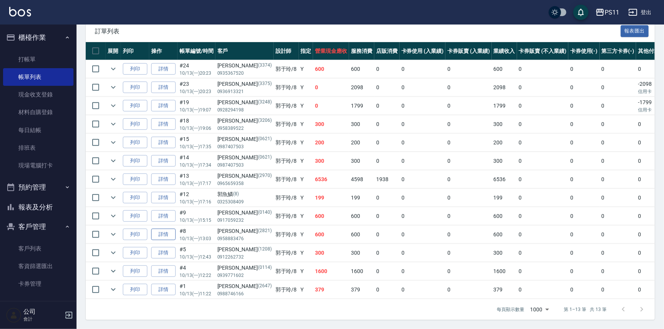
click at [172, 231] on link "詳情" at bounding box center [163, 235] width 24 height 12
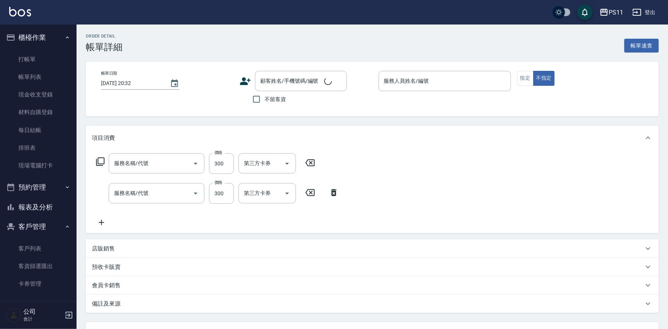
type input "[DATE] 13:03"
type input "郭于玲-8"
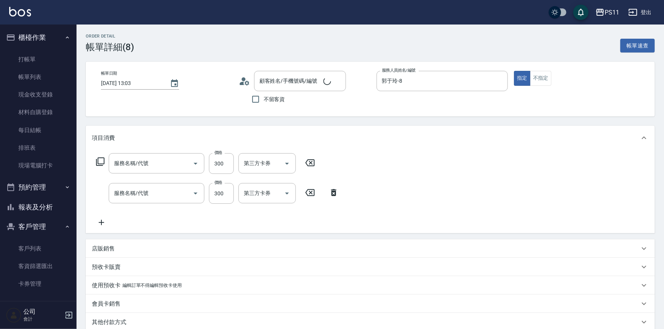
type input "剪髮(2300)"
type input "洗髮300(1300)"
type input "[PERSON_NAME]/0958883476/2821"
click at [310, 164] on icon at bounding box center [309, 162] width 9 height 7
click at [286, 164] on icon at bounding box center [280, 162] width 19 height 9
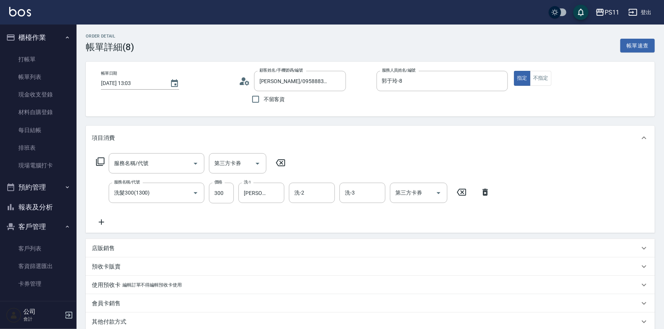
click at [339, 167] on div "服務名稱/代號 服務名稱/代號 第三方卡券 第三方卡券 服務名稱/代號 洗髮300(1300) 服務名稱/代號 價格 300 價格 洗-1 [PERSON_N…" at bounding box center [293, 189] width 403 height 73
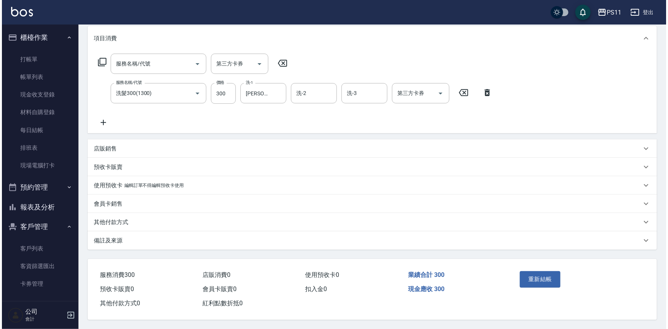
scroll to position [101, 0]
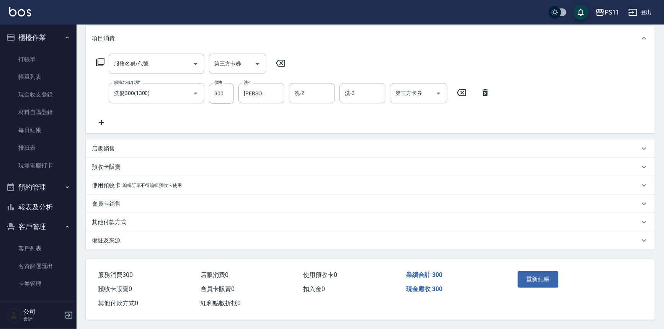
click at [281, 61] on icon at bounding box center [280, 63] width 9 height 7
click at [536, 283] on button "重新結帳" at bounding box center [538, 279] width 41 height 16
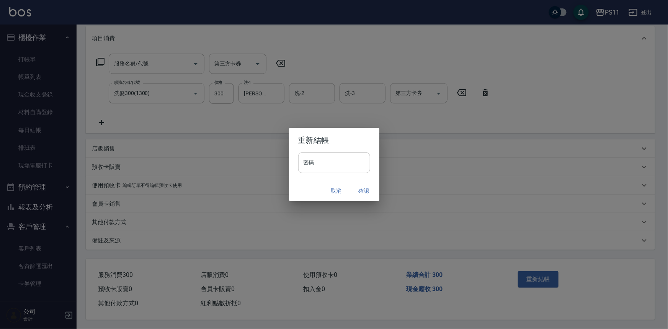
click at [333, 166] on input "密碼" at bounding box center [334, 162] width 72 height 21
type input "****"
click at [365, 186] on button "確認" at bounding box center [364, 191] width 24 height 14
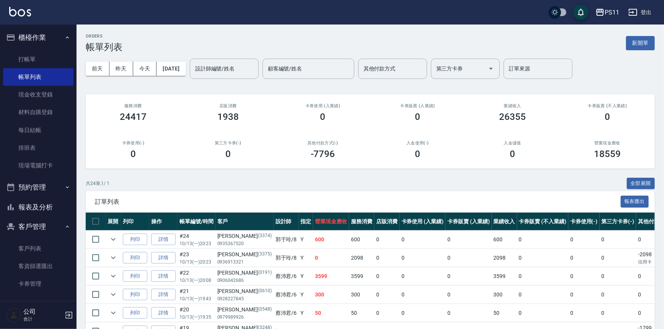
drag, startPoint x: 46, startPoint y: 213, endPoint x: 47, endPoint y: 207, distance: 5.5
click at [46, 213] on button "報表及分析" at bounding box center [38, 207] width 70 height 20
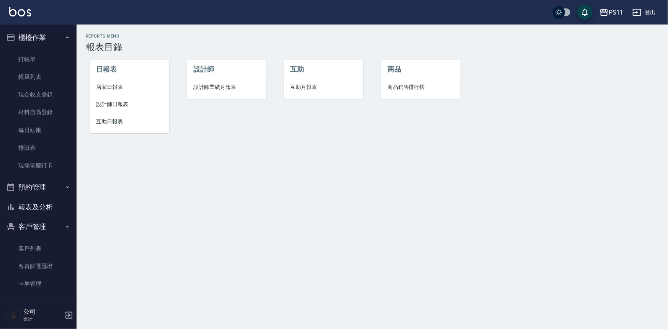
click at [115, 86] on span "店家日報表" at bounding box center [129, 87] width 67 height 8
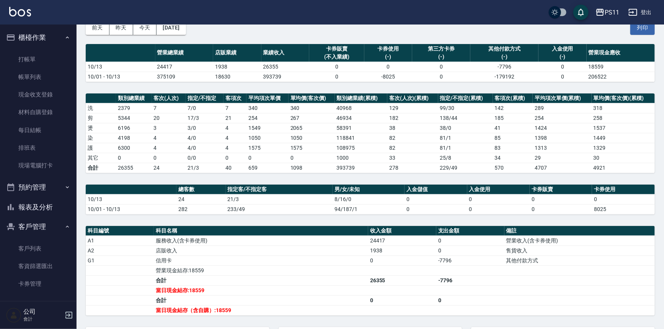
scroll to position [34, 0]
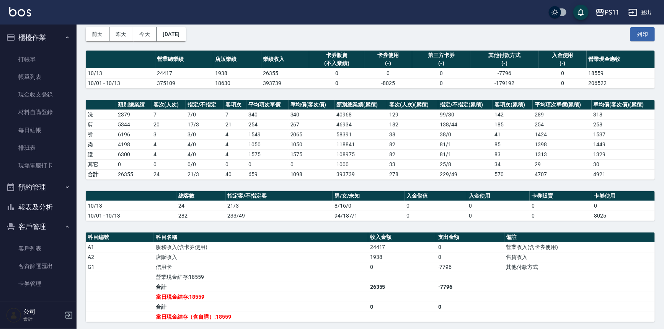
drag, startPoint x: 49, startPoint y: 207, endPoint x: 49, endPoint y: 198, distance: 9.2
click at [49, 207] on button "報表及分析" at bounding box center [38, 207] width 70 height 20
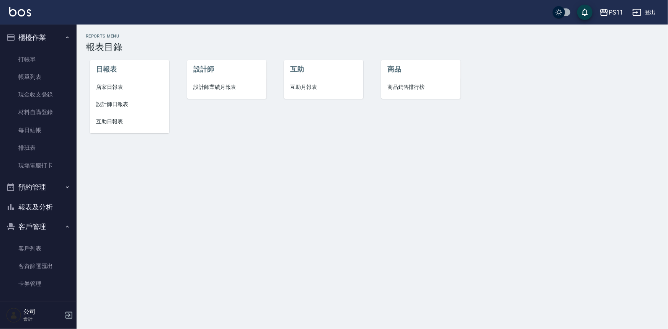
click at [123, 101] on span "設計師日報表" at bounding box center [129, 104] width 67 height 8
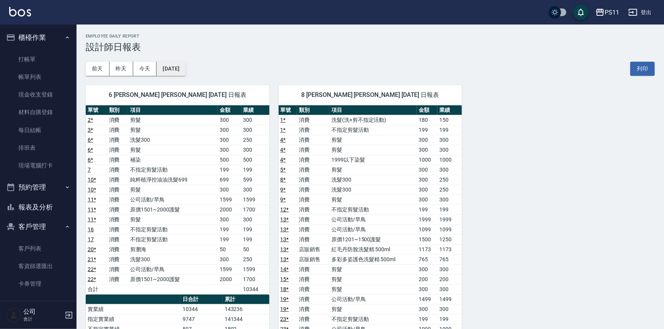
click at [186, 67] on button "[DATE]" at bounding box center [171, 69] width 29 height 14
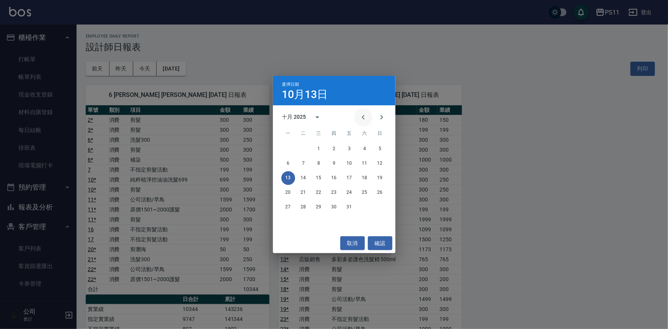
click at [361, 111] on button "Previous month" at bounding box center [363, 117] width 18 height 18
click at [362, 168] on button "13" at bounding box center [365, 164] width 14 height 14
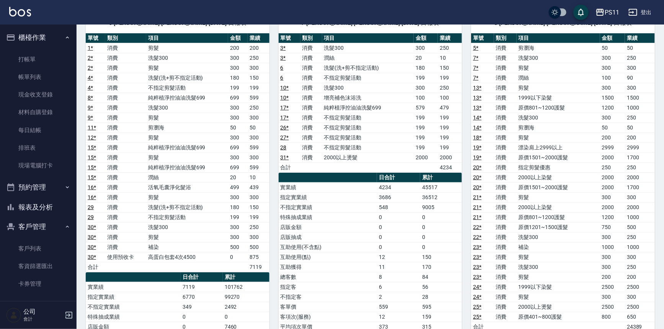
scroll to position [34, 0]
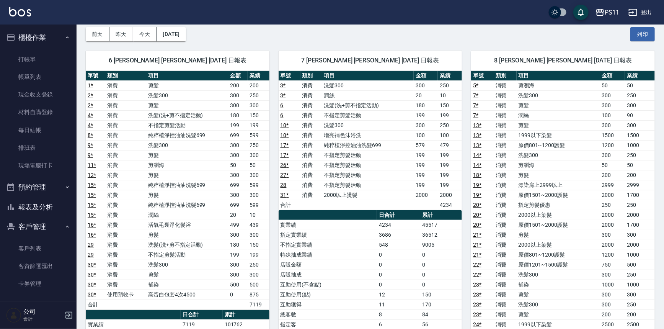
click at [49, 211] on button "報表及分析" at bounding box center [38, 207] width 70 height 20
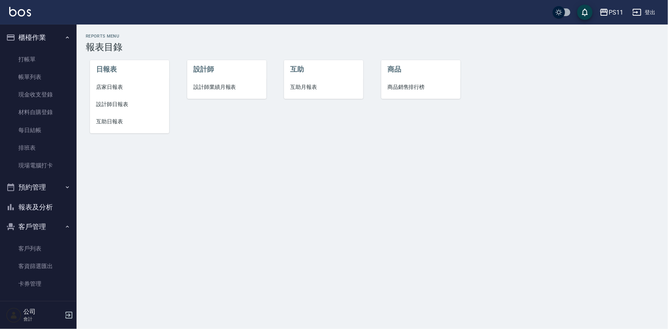
click at [111, 122] on span "互助日報表" at bounding box center [129, 122] width 67 height 8
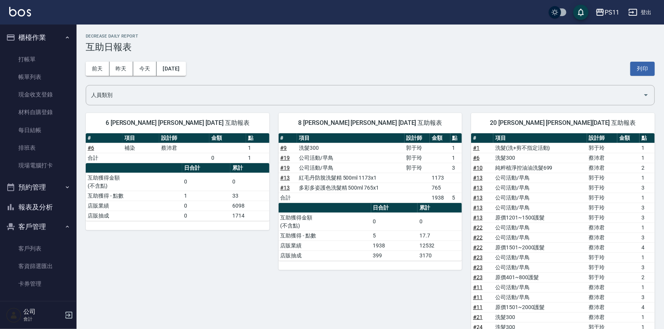
click at [38, 201] on button "報表及分析" at bounding box center [38, 207] width 70 height 20
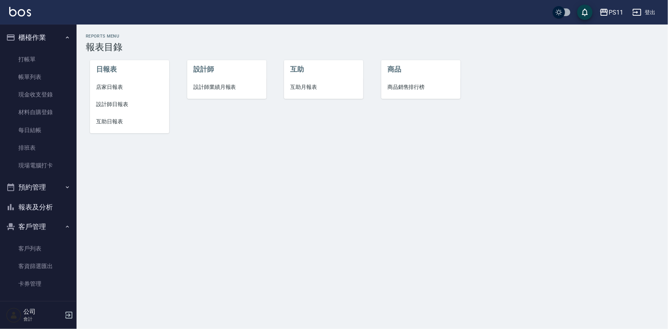
click at [125, 100] on li "設計師日報表" at bounding box center [129, 104] width 79 height 17
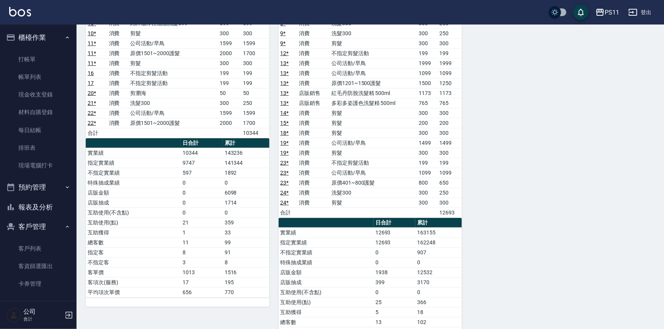
scroll to position [104, 0]
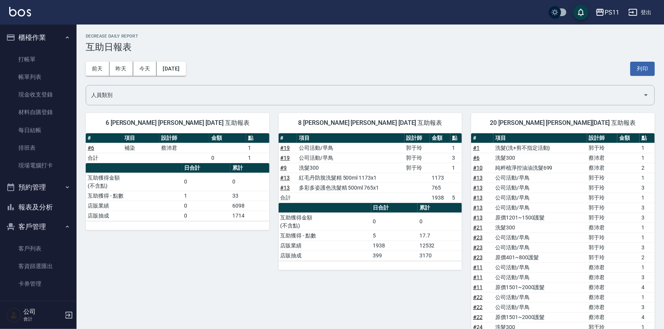
drag, startPoint x: 44, startPoint y: 204, endPoint x: 54, endPoint y: 191, distance: 16.4
click at [44, 204] on button "報表及分析" at bounding box center [38, 207] width 70 height 20
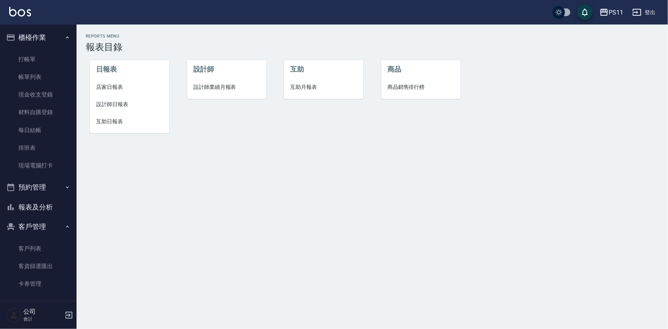
click at [119, 106] on span "設計師日報表" at bounding box center [129, 104] width 67 height 8
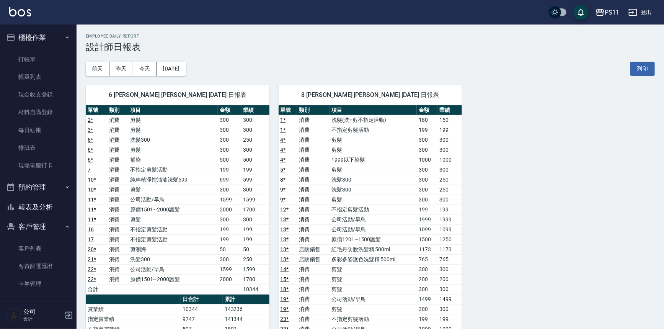
scroll to position [209, 0]
